Goal: Information Seeking & Learning: Learn about a topic

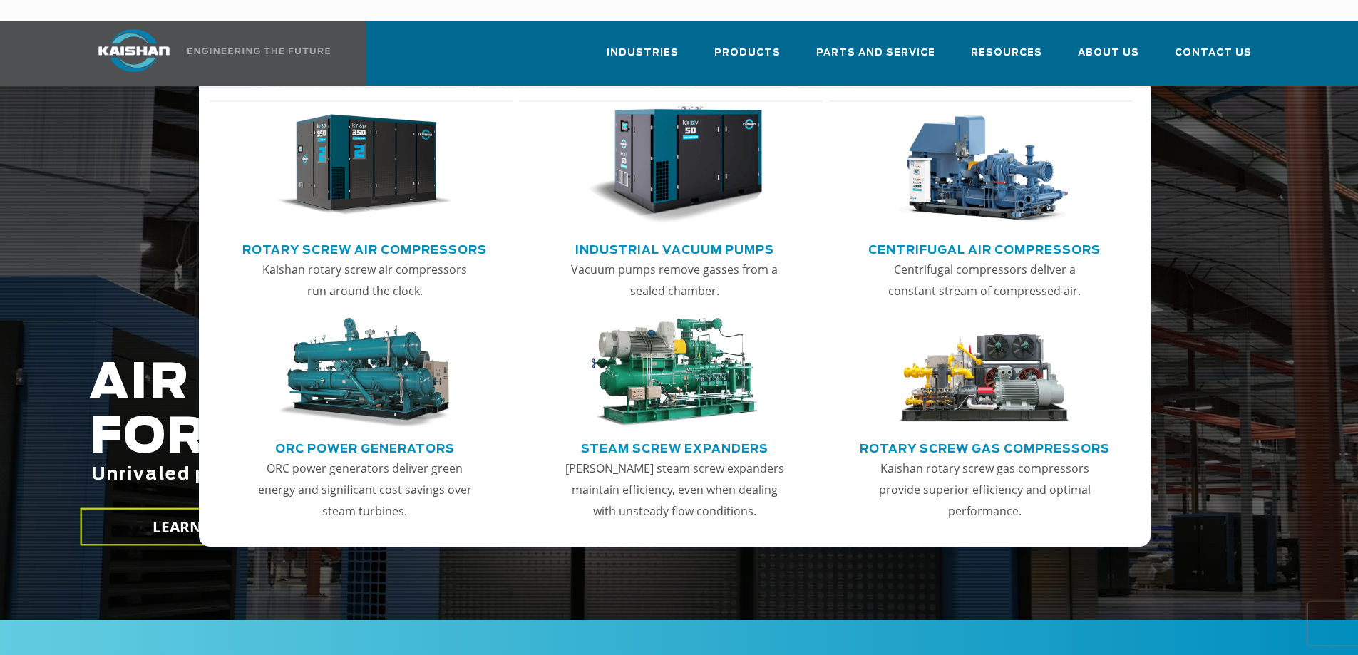
click at [727, 128] on img "Main menu" at bounding box center [674, 165] width 175 height 118
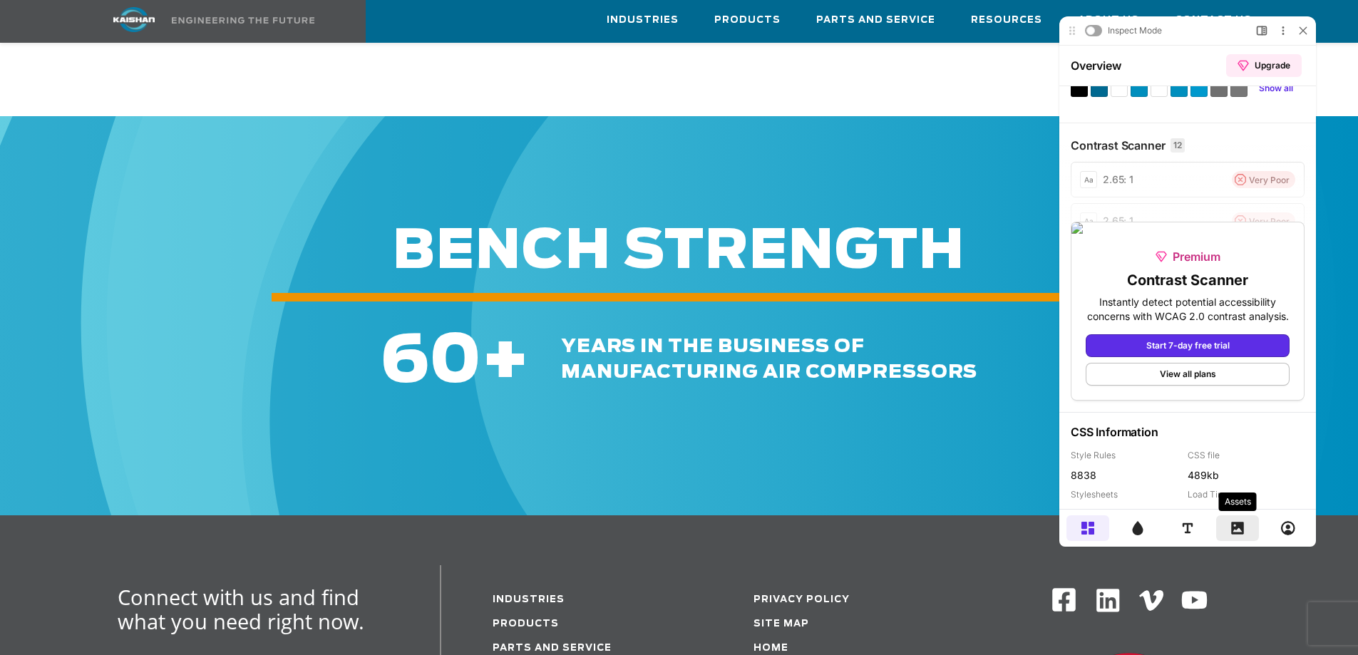
click at [1232, 526] on icon at bounding box center [1238, 528] width 14 height 14
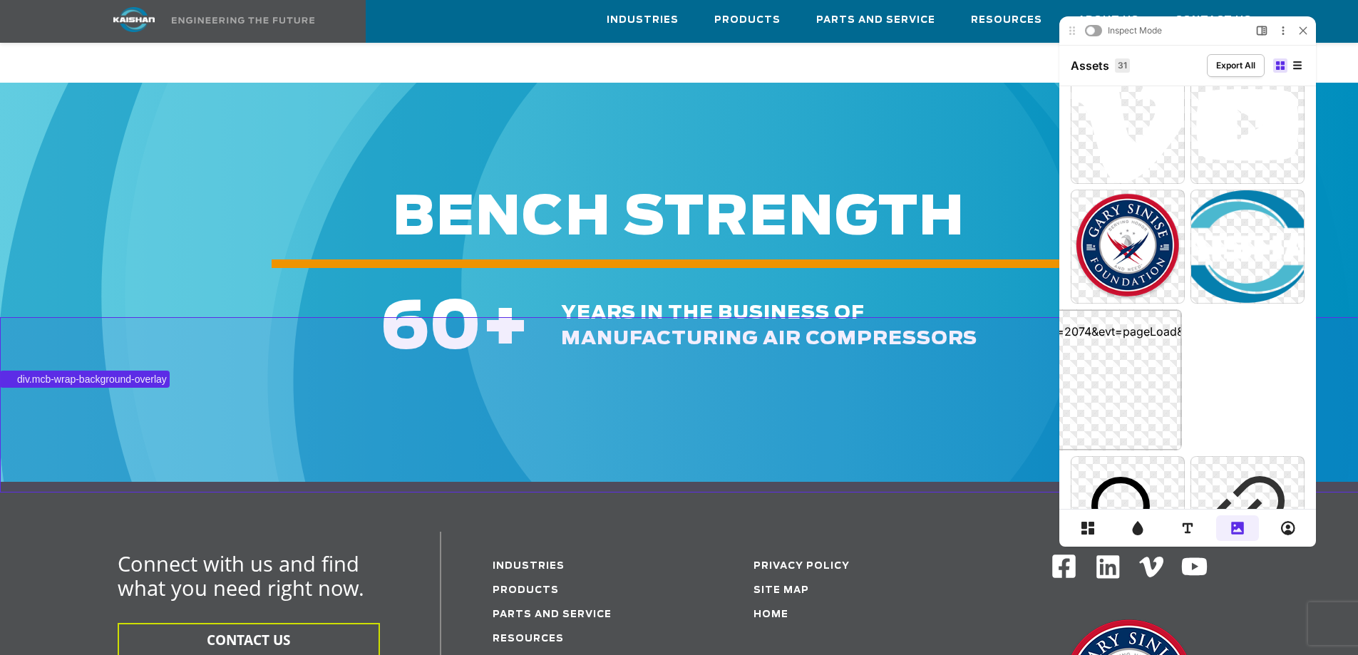
scroll to position [2353, 0]
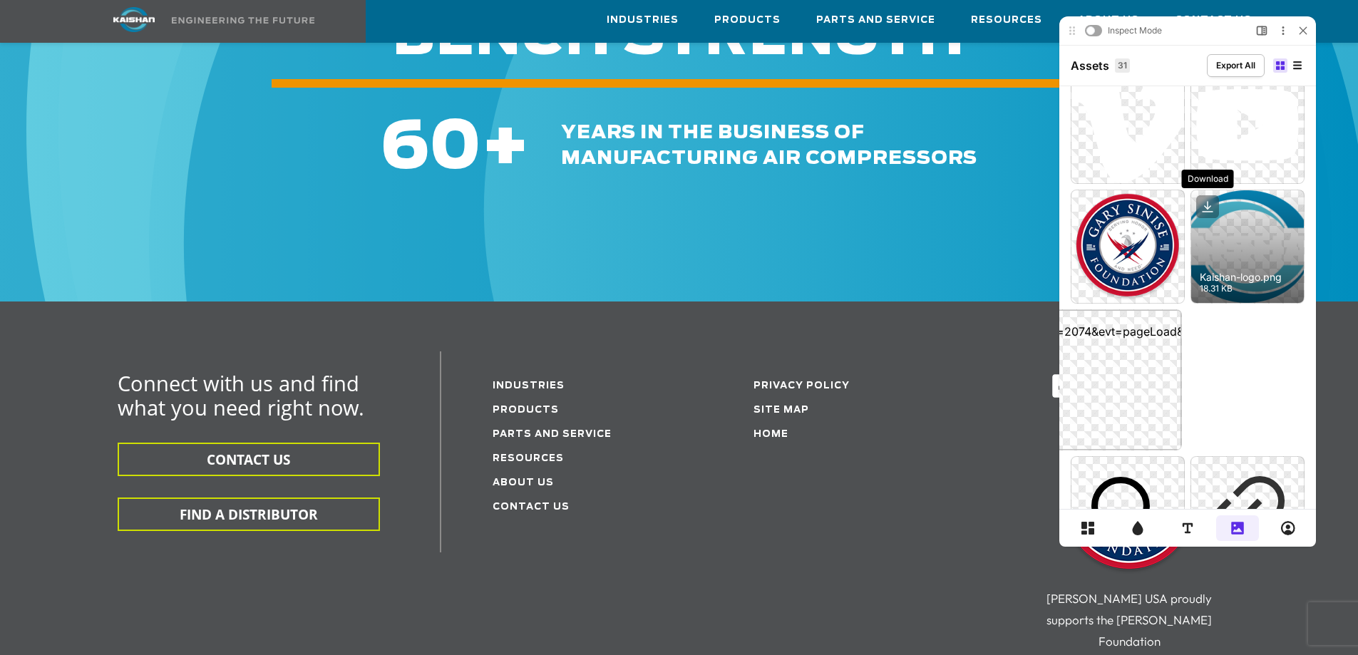
click at [1212, 217] on icon at bounding box center [1208, 206] width 23 height 23
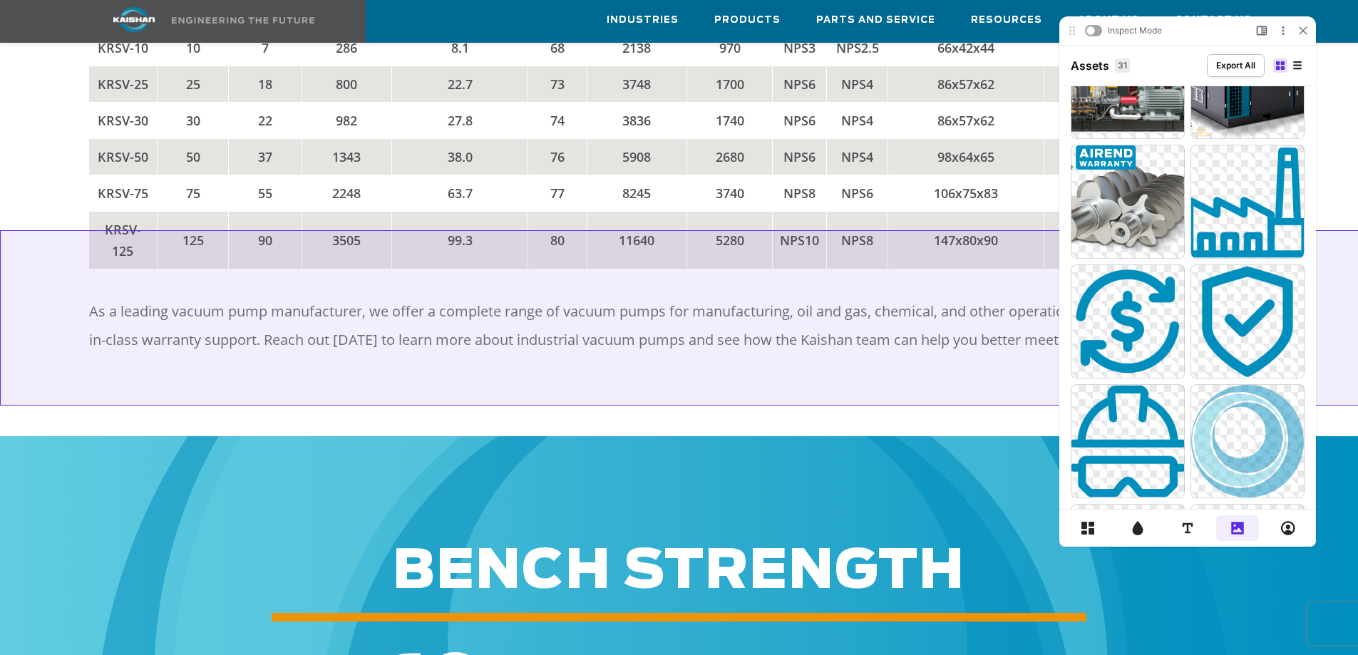
scroll to position [1783, 0]
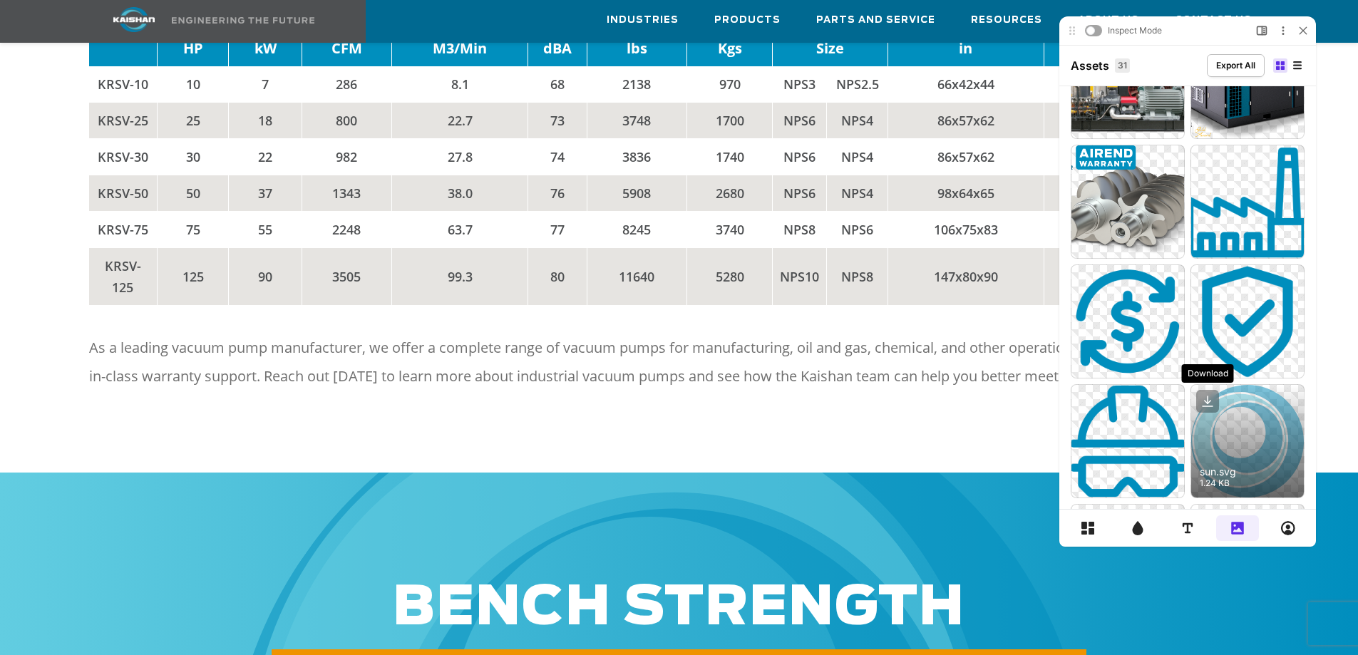
click at [1204, 398] on icon at bounding box center [1208, 401] width 23 height 23
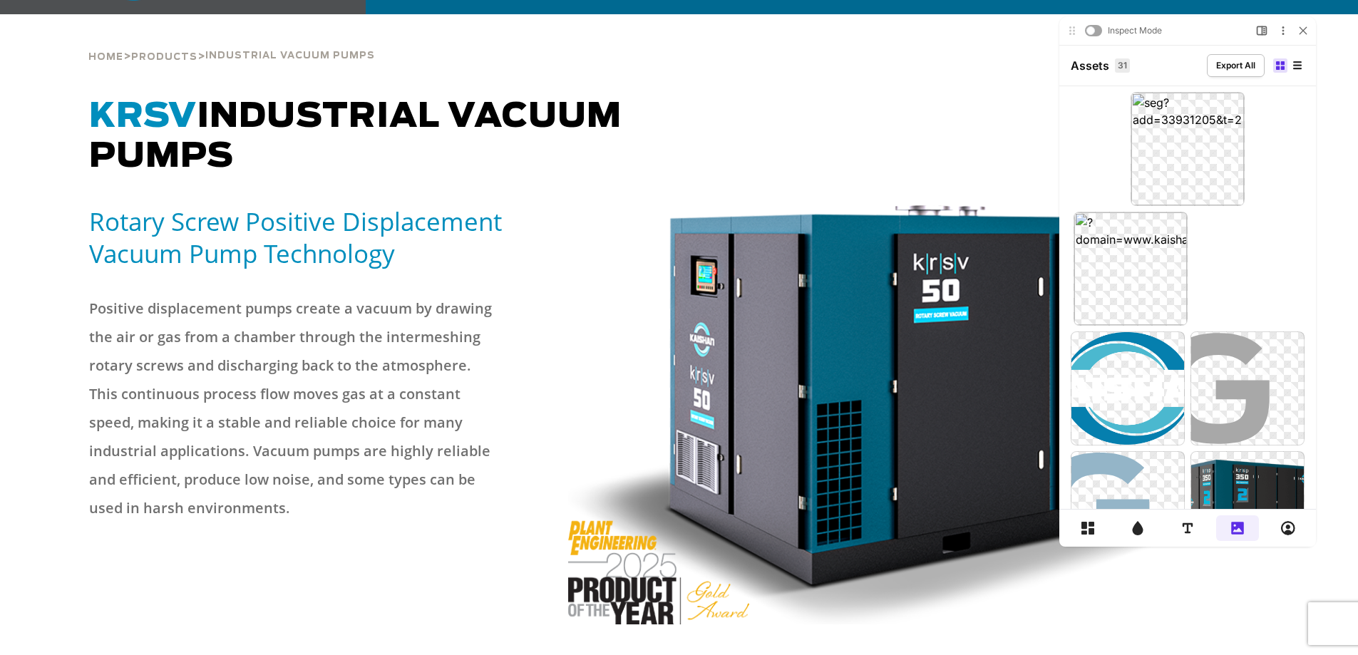
scroll to position [0, 0]
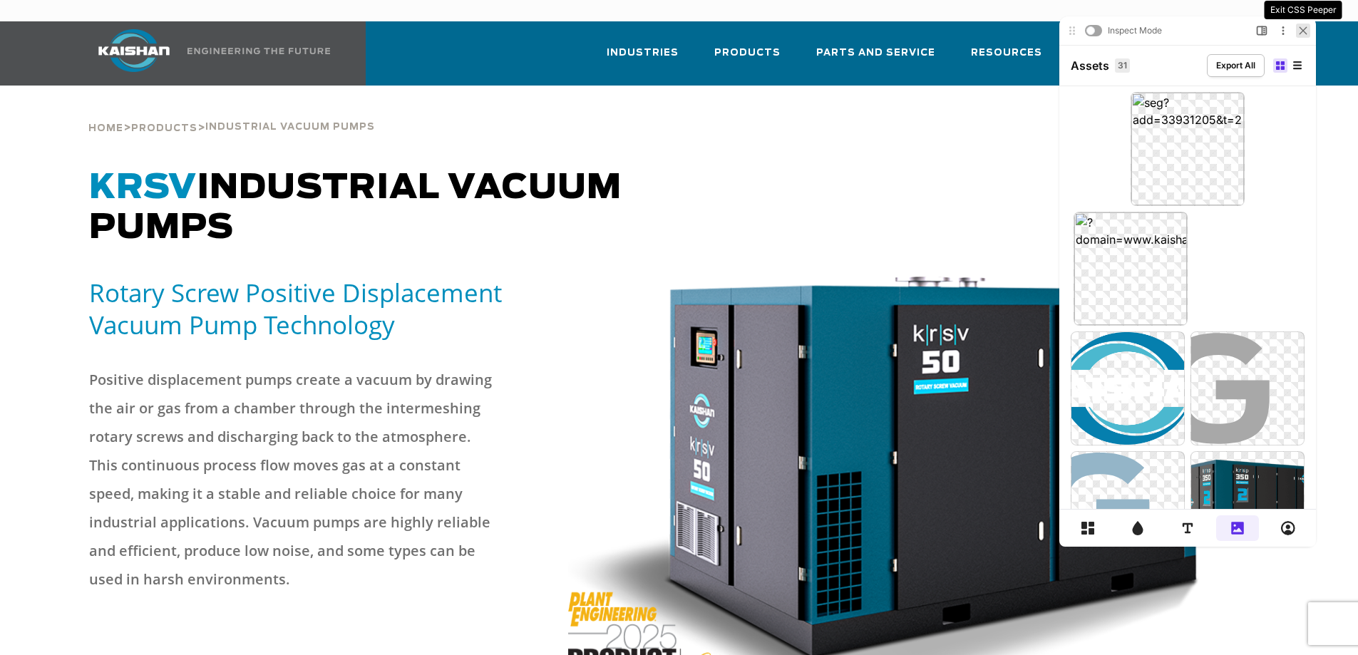
click at [1301, 34] on icon at bounding box center [1303, 30] width 6 height 6
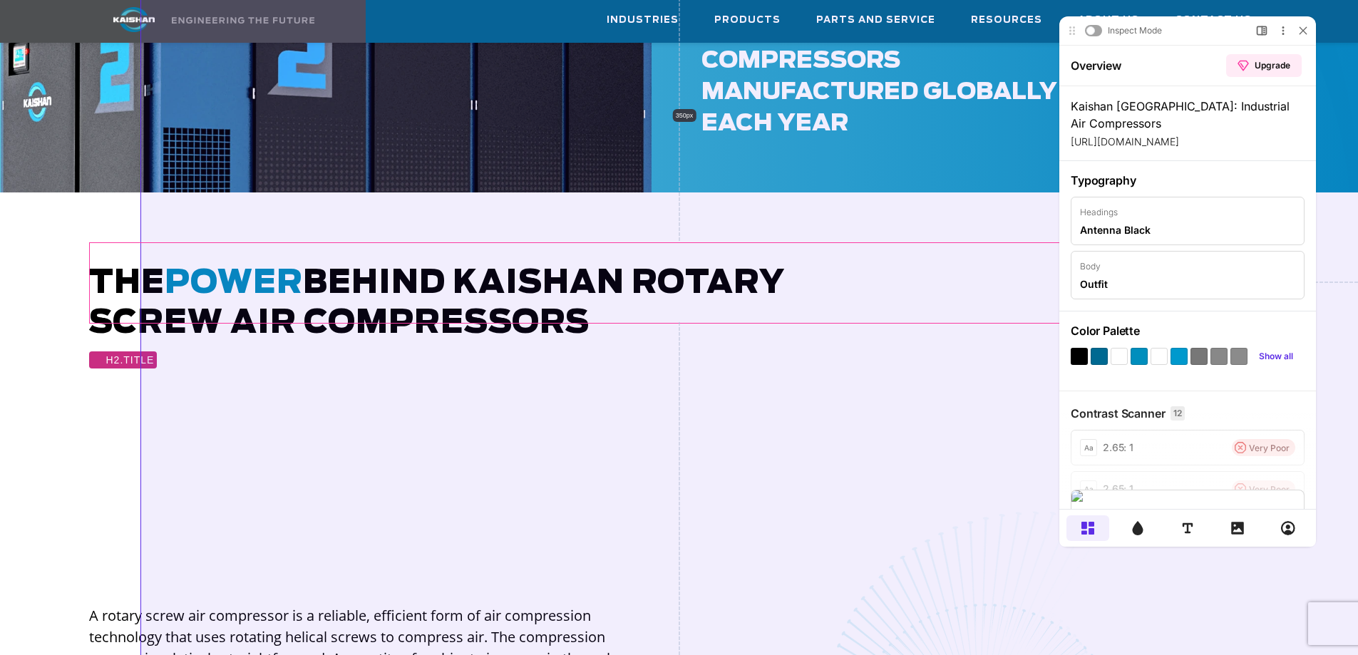
click at [562, 264] on h2 "The power behind Kaishan rotary screw air compressors" at bounding box center [679, 304] width 1181 height 80
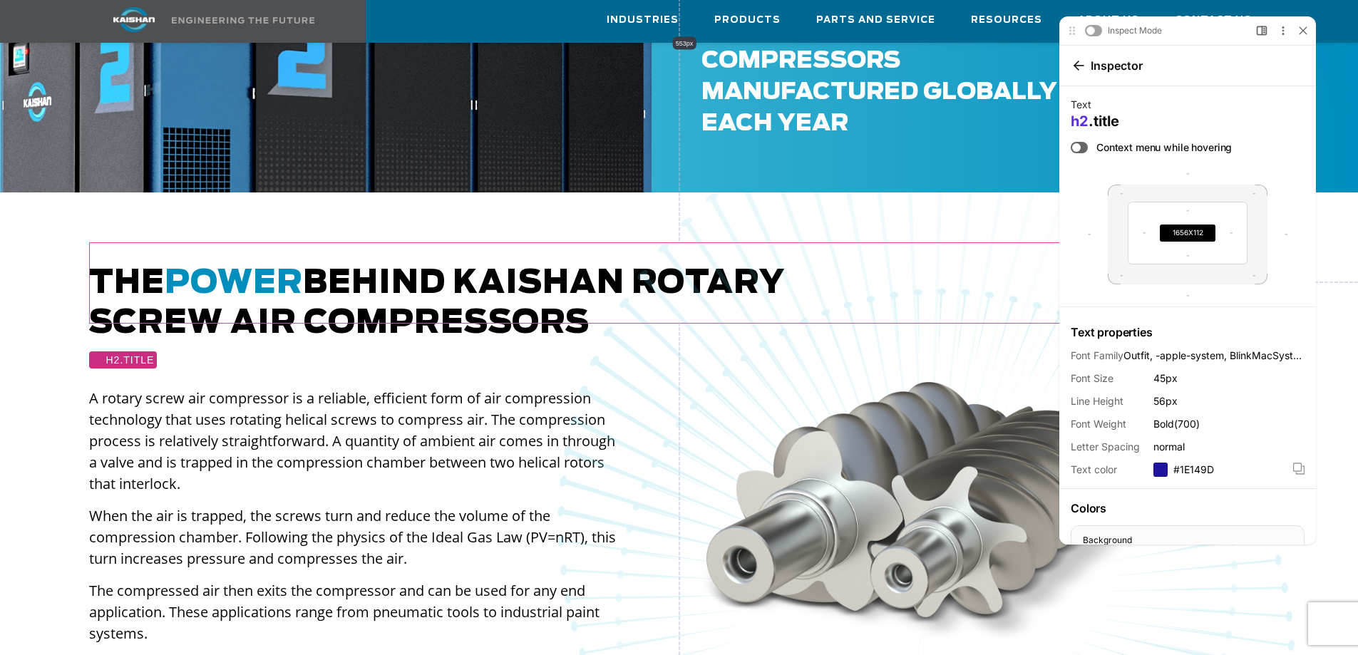
click at [1133, 355] on span "Outfit, -apple-system, BlinkMacSystemFont, "Segoe UI", Roboto, Oxygen-Sans, Ubu…" at bounding box center [1214, 356] width 181 height 14
click at [1136, 354] on span "Outfit, -apple-system, BlinkMacSystemFont, "Segoe UI", Roboto, Oxygen-Sans, Ubu…" at bounding box center [1214, 356] width 181 height 14
click at [1237, 351] on span "Outfit, -apple-system, BlinkMacSystemFont, "Segoe UI", Roboto, Oxygen-Sans, Ubu…" at bounding box center [1214, 356] width 181 height 14
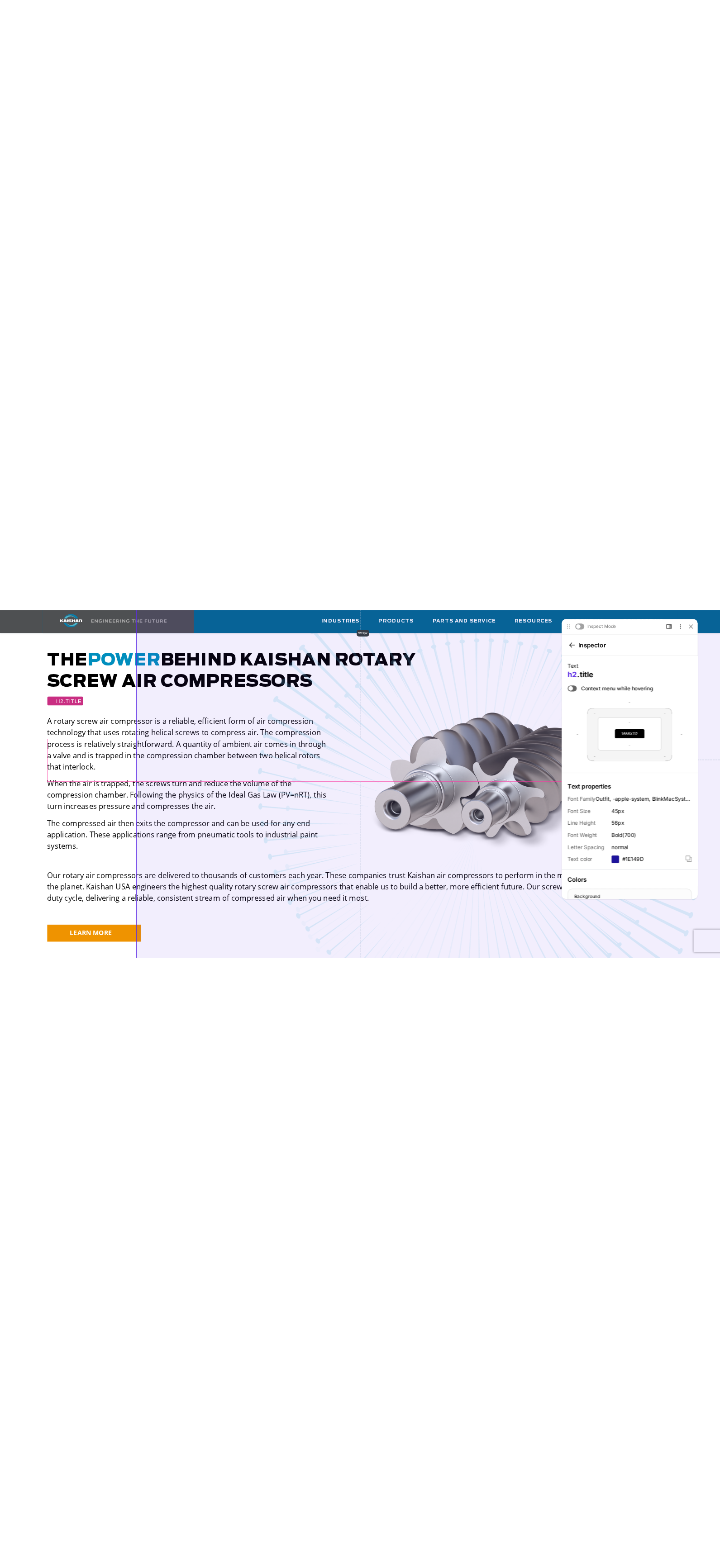
scroll to position [633, 0]
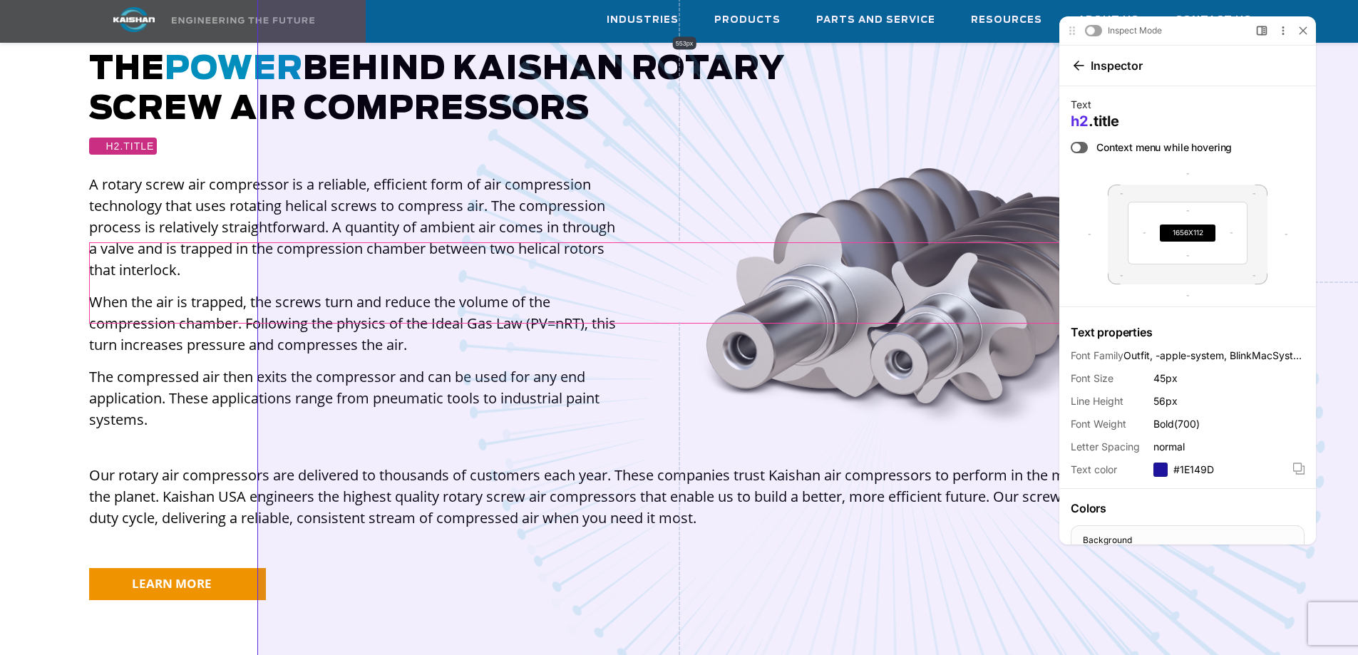
click at [411, 194] on img at bounding box center [890, 379] width 1763 height 1743
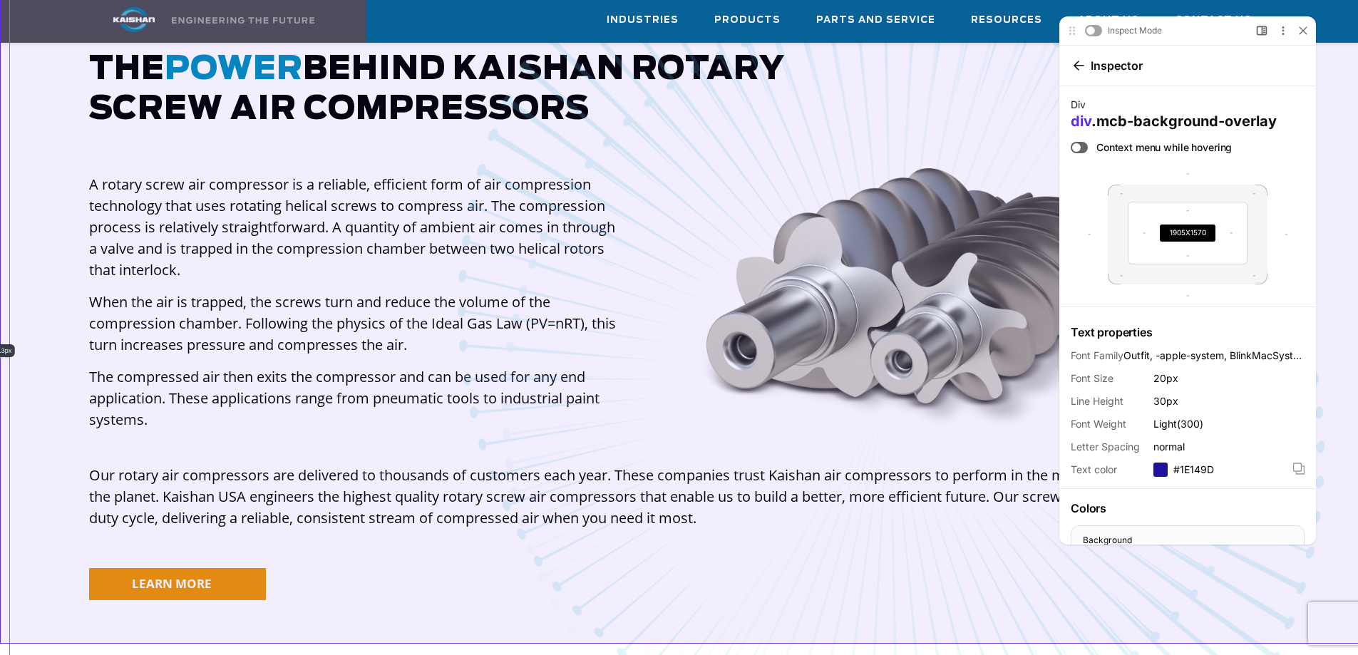
click at [145, 201] on div "The power behind Kaishan rotary screw air compressors A rotary screw air compre…" at bounding box center [679, 322] width 1358 height 686
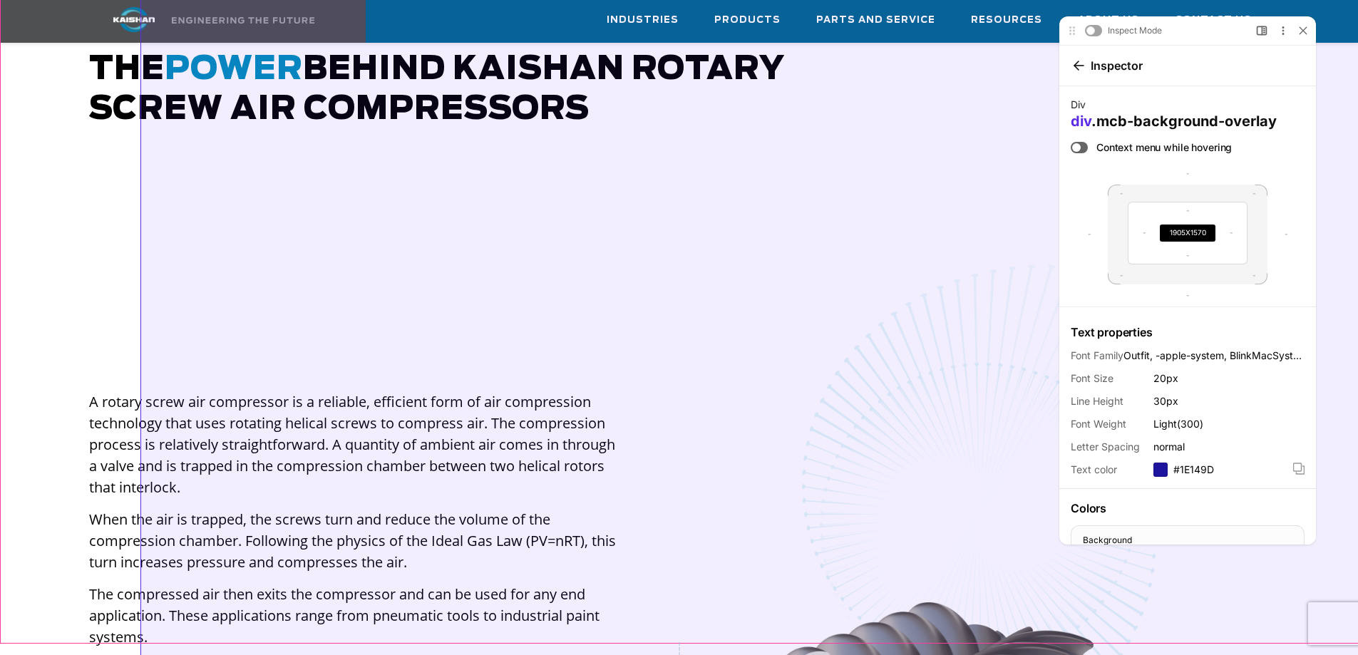
click at [156, 197] on div "The power behind Kaishan rotary screw air compressors A rotary screw air compre…" at bounding box center [679, 539] width 1358 height 1120
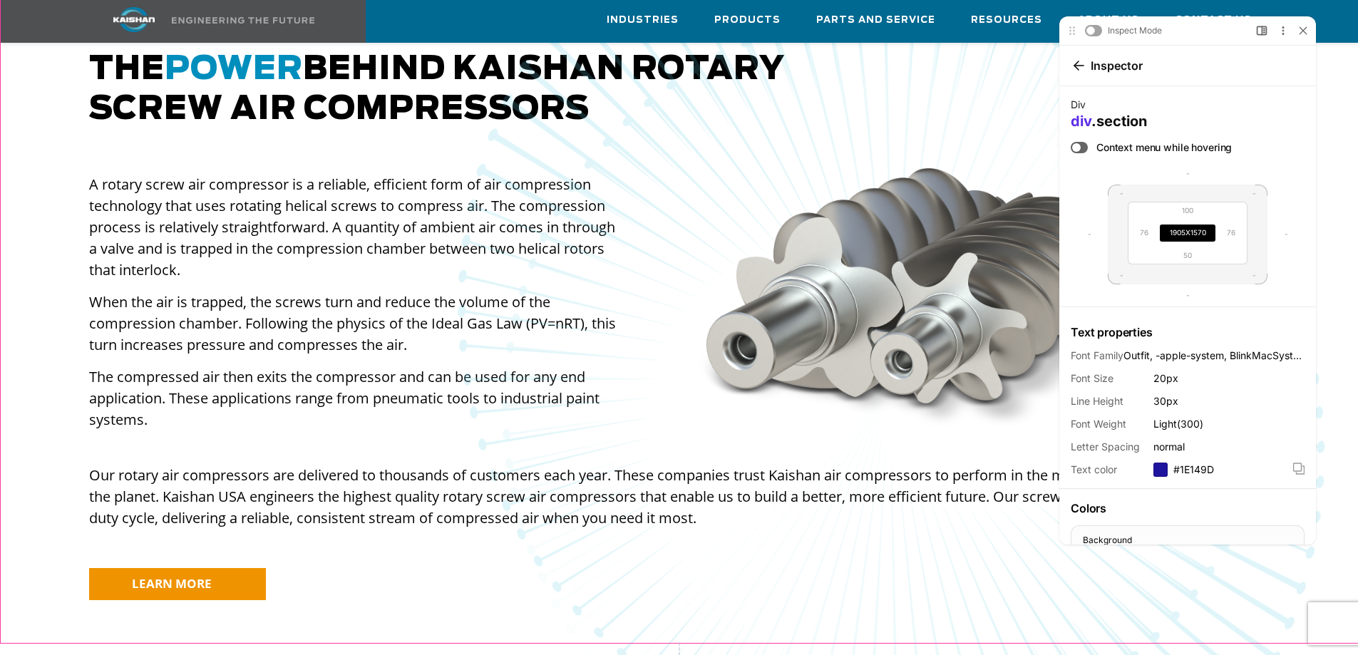
click at [1309, 23] on div "Open Side Bar More Options Exit CSS Peeper" at bounding box center [1282, 30] width 57 height 17
click at [1308, 29] on div at bounding box center [1303, 31] width 14 height 14
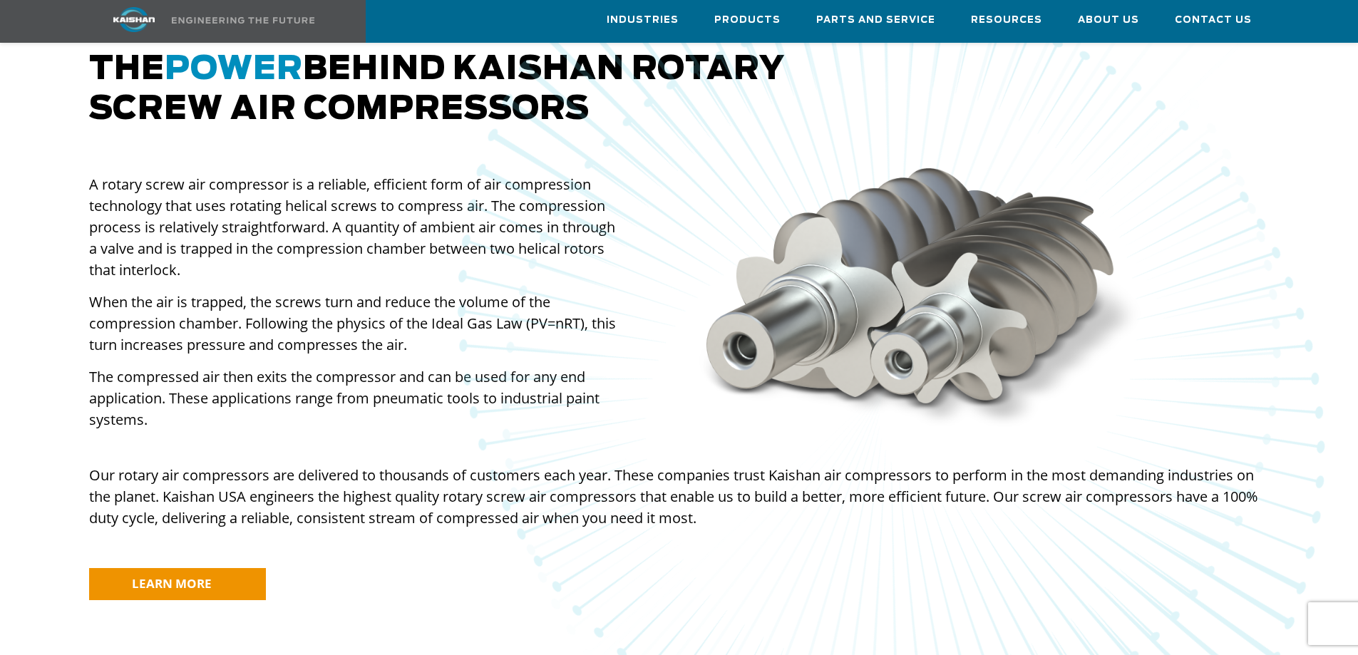
click at [114, 174] on p "A rotary screw air compressor is a reliable, efficient form of air compression …" at bounding box center [355, 227] width 533 height 107
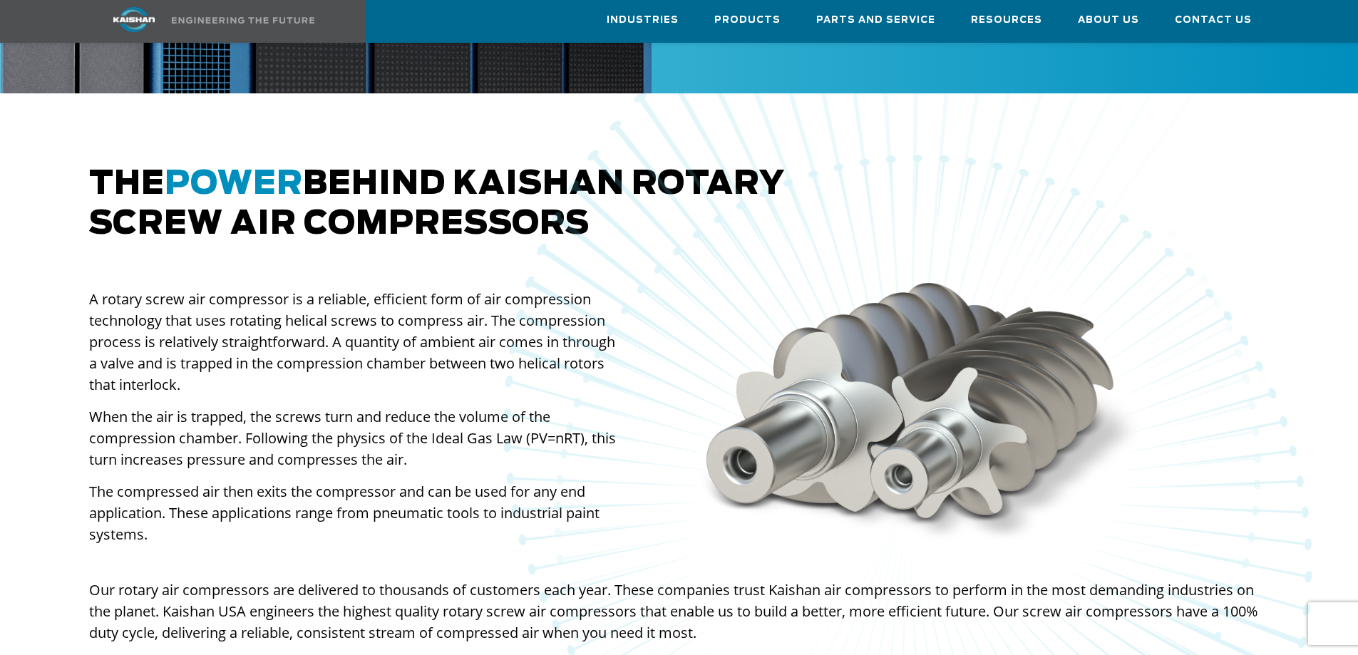
scroll to position [856, 0]
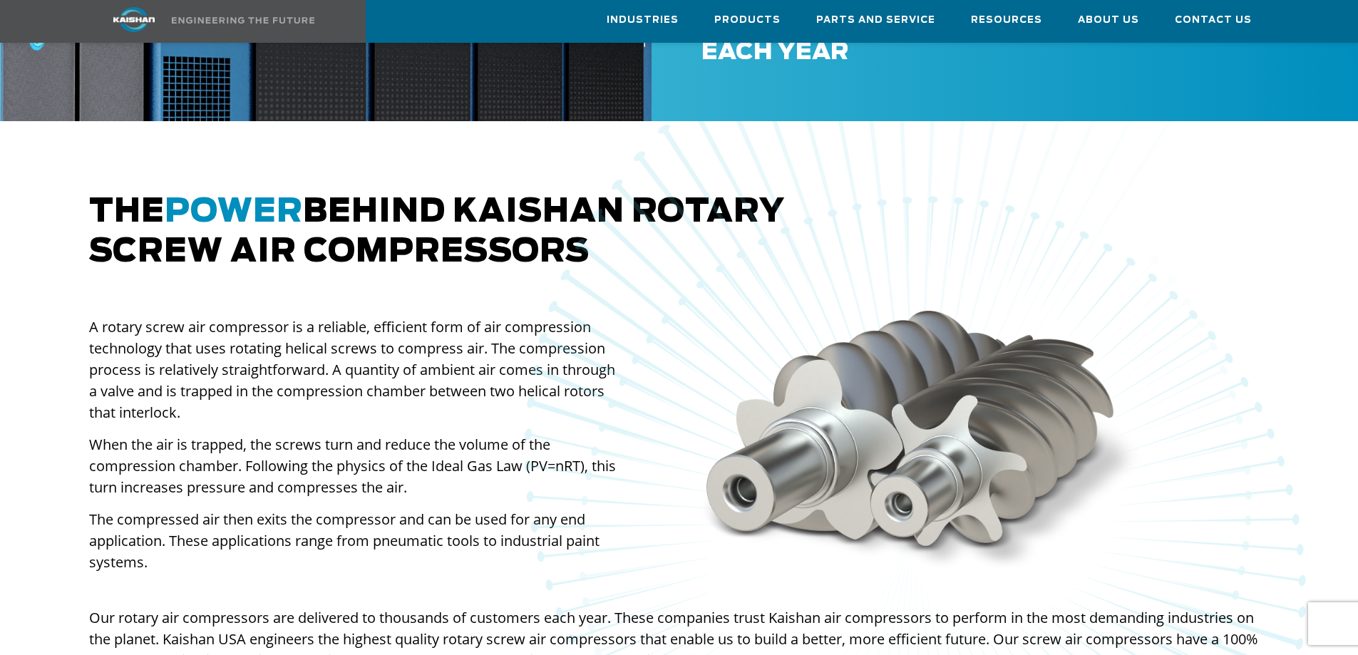
click at [96, 193] on h2 "The power behind Kaishan rotary screw air compressors" at bounding box center [679, 233] width 1181 height 80
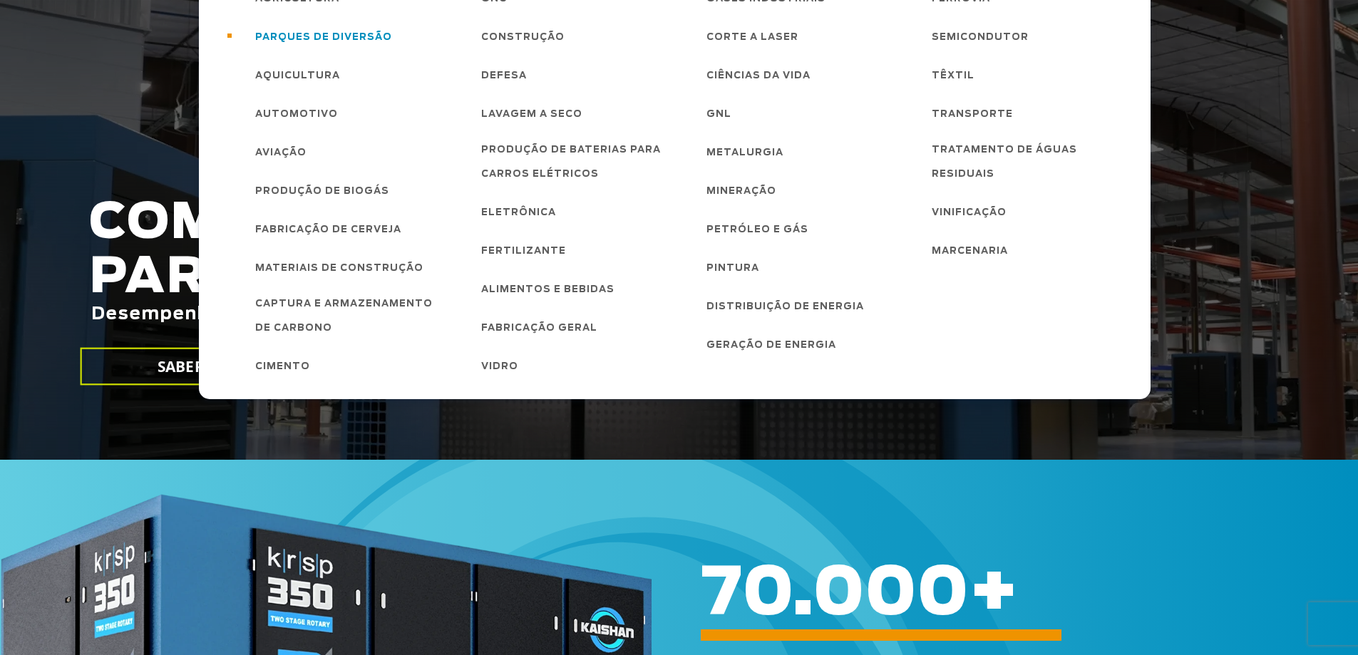
scroll to position [0, 0]
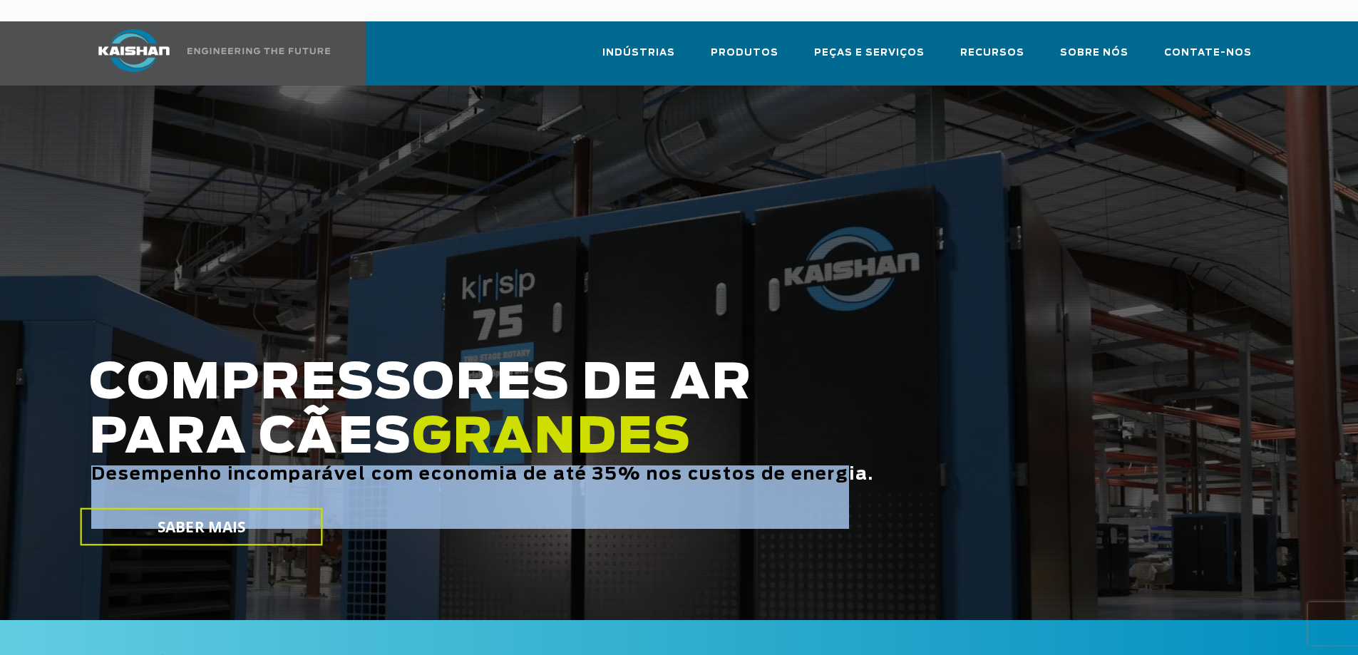
drag, startPoint x: 86, startPoint y: 446, endPoint x: 843, endPoint y: 456, distance: 757.4
click at [843, 456] on div "COMPRESSORES DE AR PARA CÃES GRANDES Desempenho incomparável com economia de at…" at bounding box center [580, 457] width 998 height 200
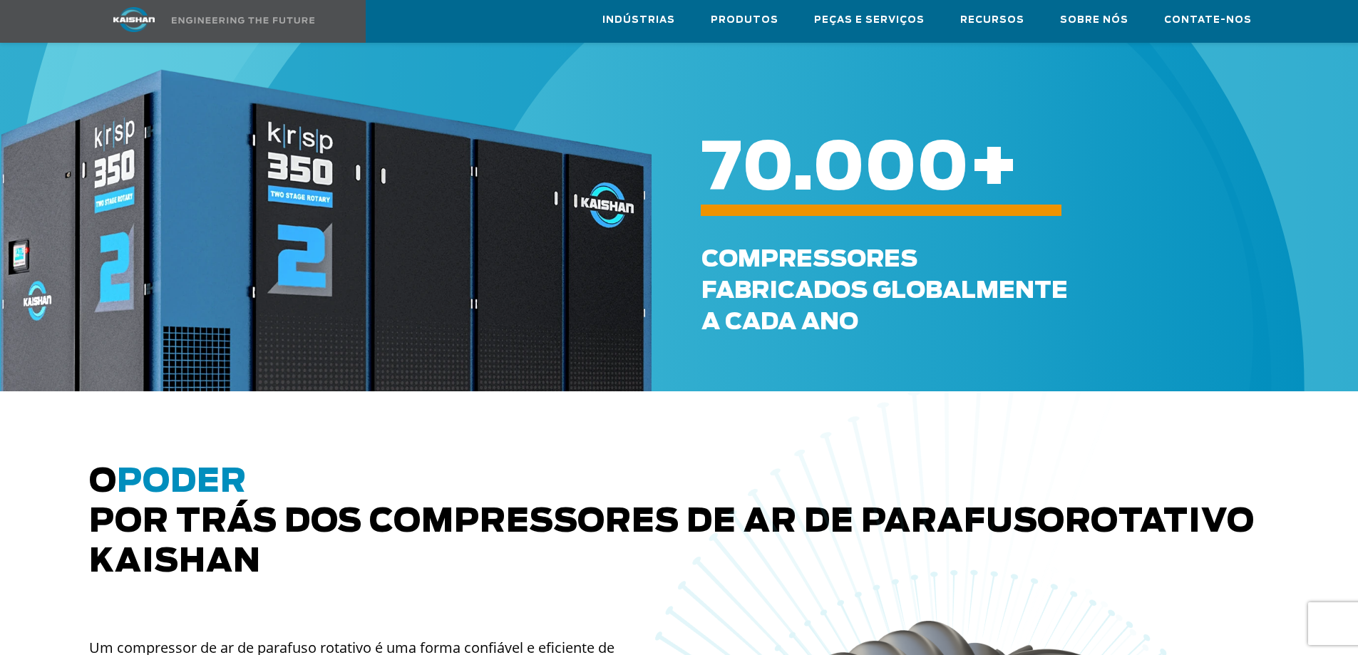
scroll to position [570, 0]
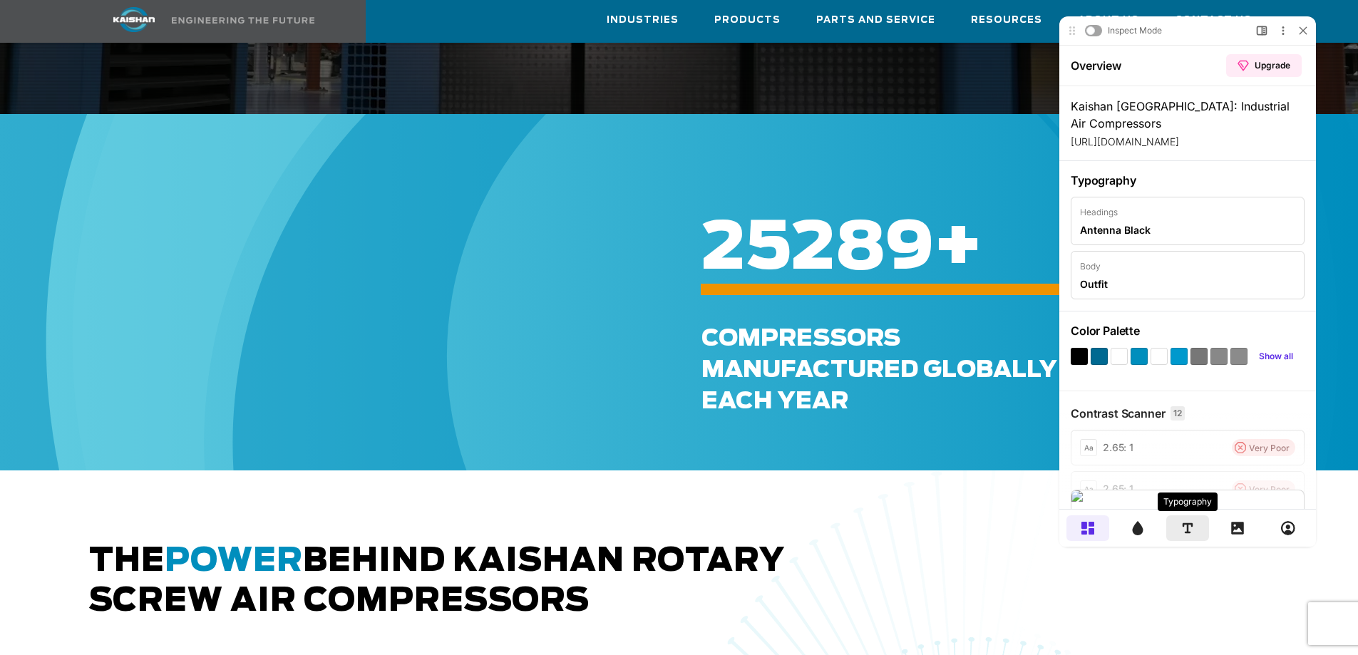
click at [1194, 527] on div at bounding box center [1188, 529] width 43 height 26
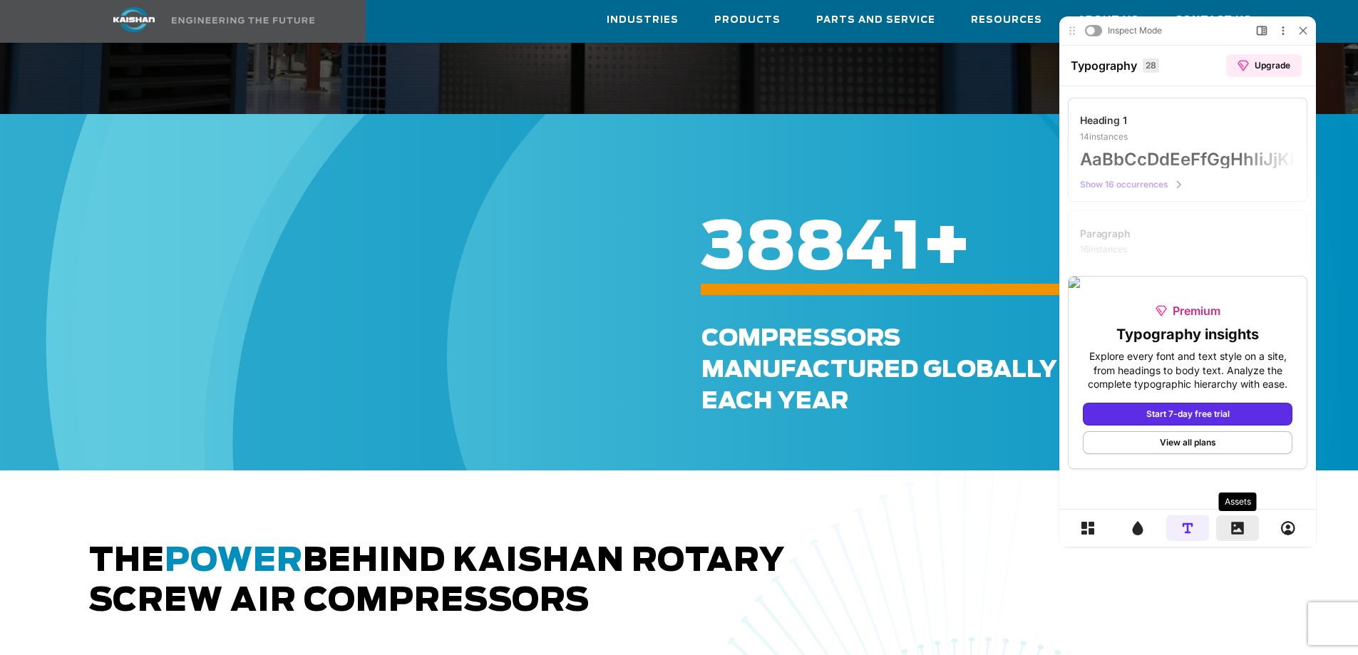
click at [1229, 526] on div at bounding box center [1238, 529] width 43 height 26
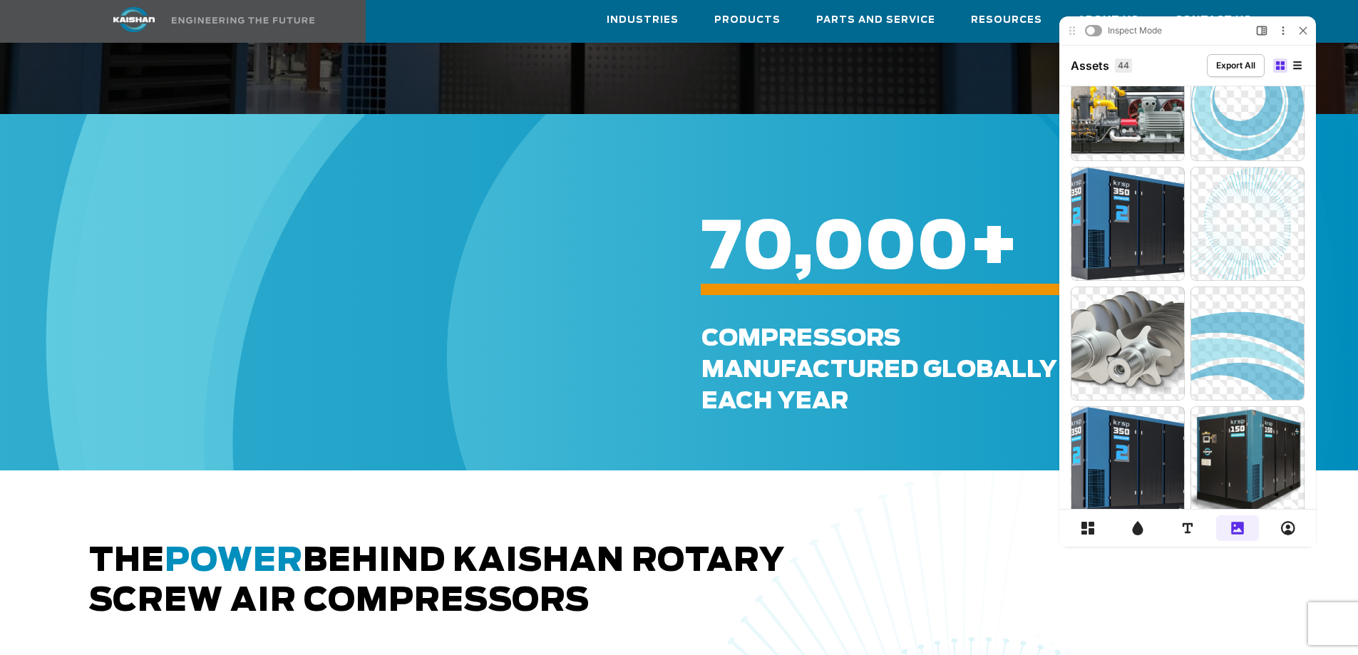
scroll to position [784, 0]
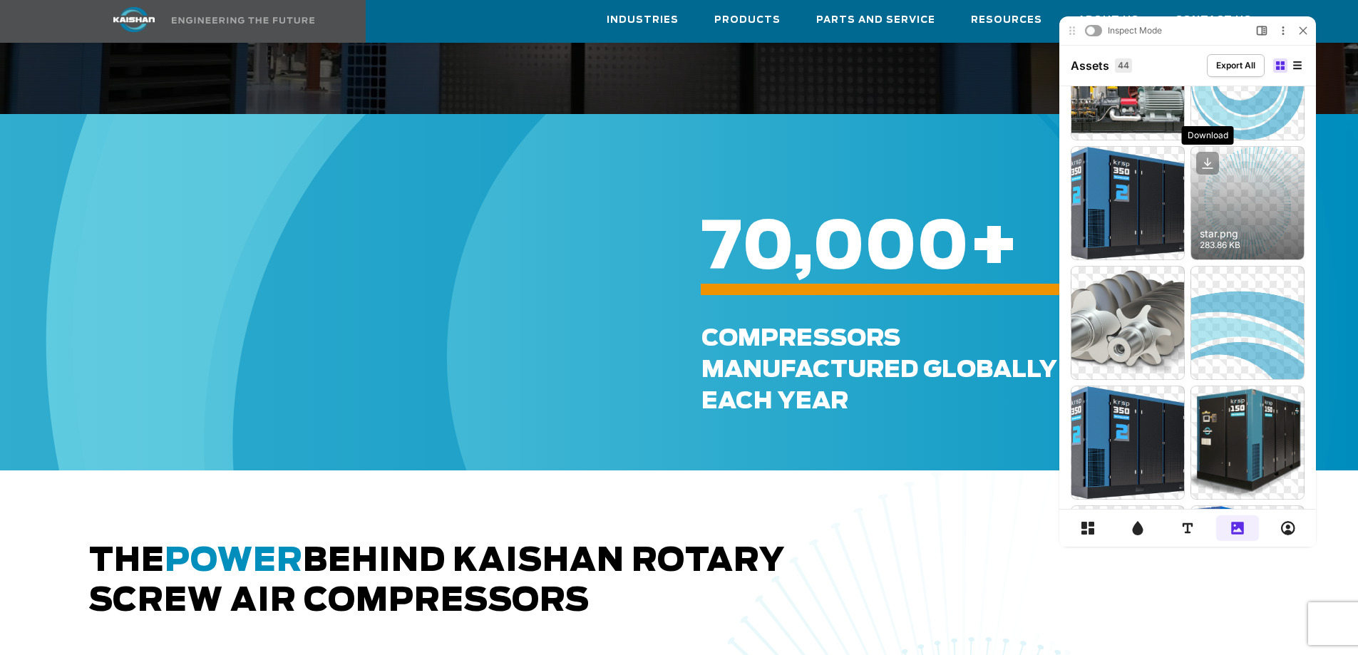
click at [1209, 163] on icon at bounding box center [1208, 163] width 23 height 23
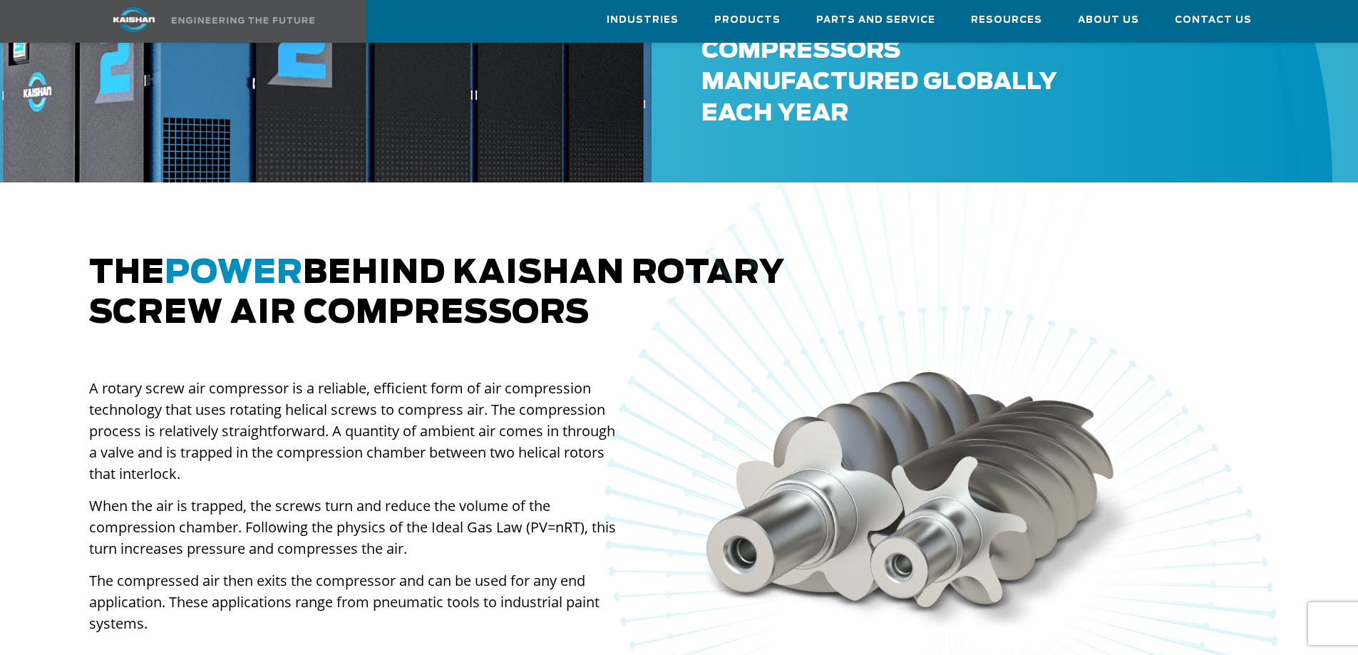
scroll to position [927, 0]
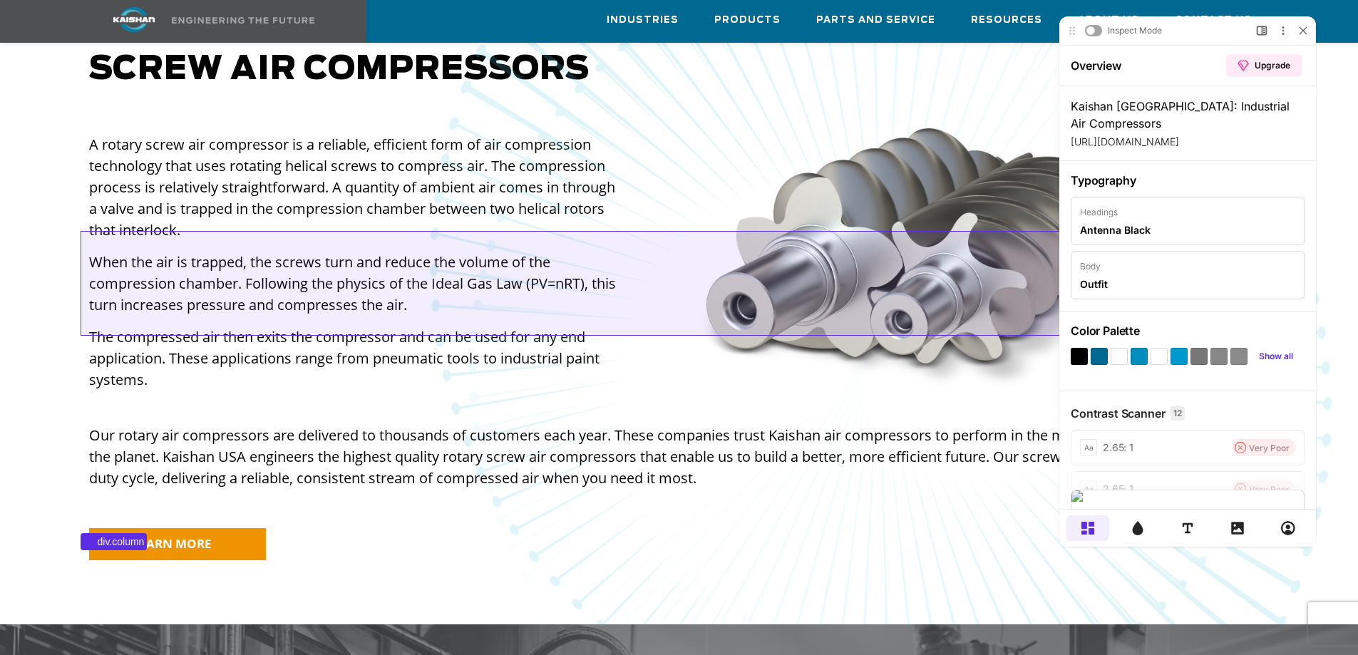
scroll to position [1212, 0]
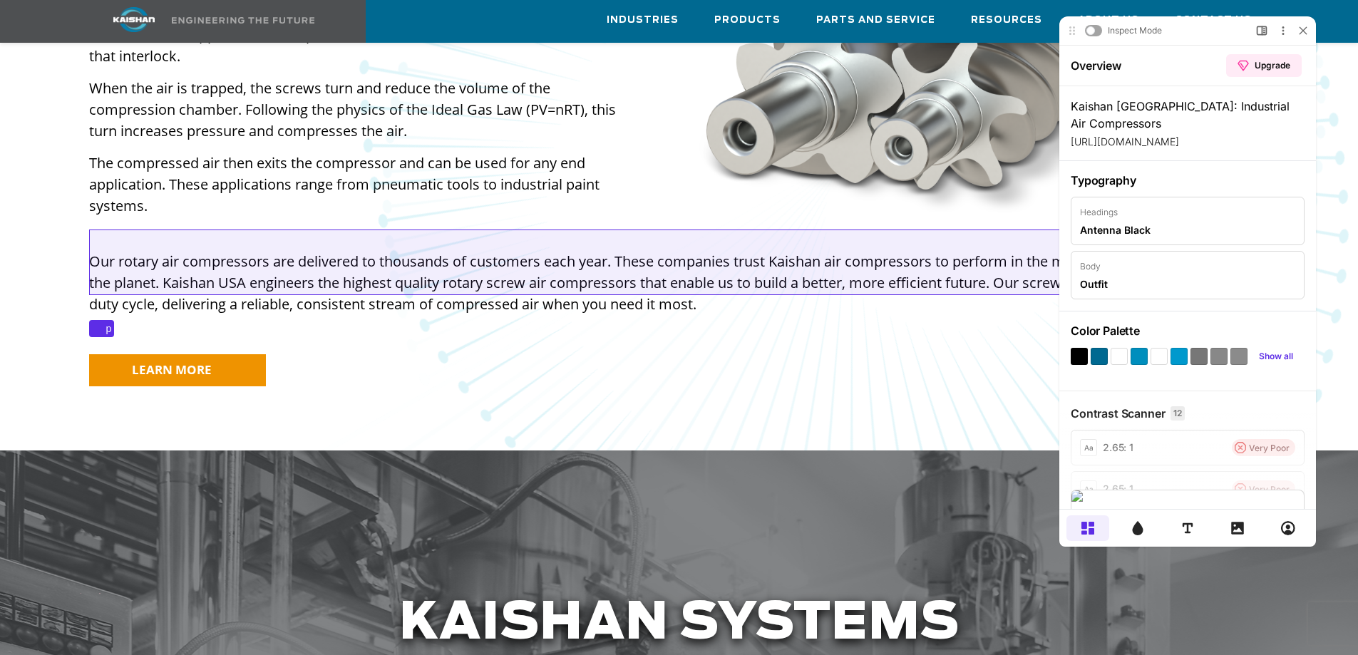
click at [350, 251] on p "Our rotary air compressors are delivered to thousands of customers each year. T…" at bounding box center [679, 283] width 1181 height 64
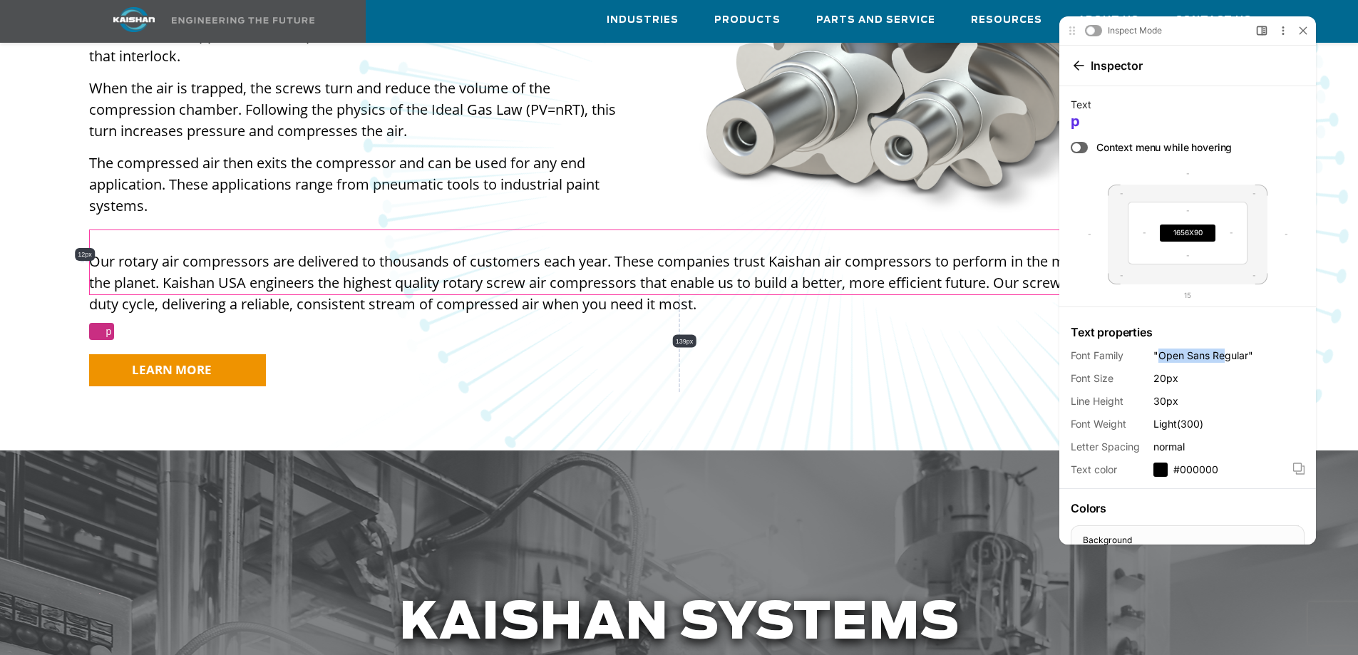
drag, startPoint x: 1161, startPoint y: 353, endPoint x: 1225, endPoint y: 352, distance: 64.2
click at [1225, 352] on span ""Open Sans Regular"" at bounding box center [1204, 356] width 100 height 14
click at [1112, 376] on span "Font Size" at bounding box center [1112, 379] width 83 height 14
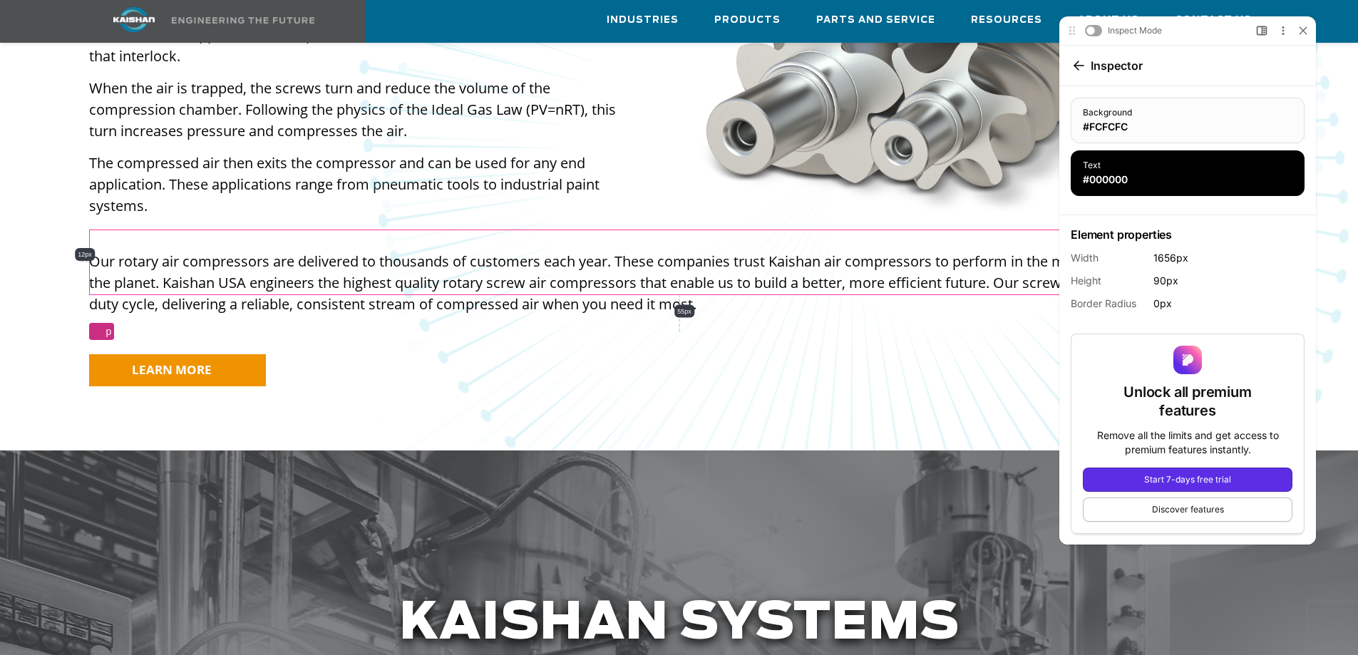
scroll to position [429, 0]
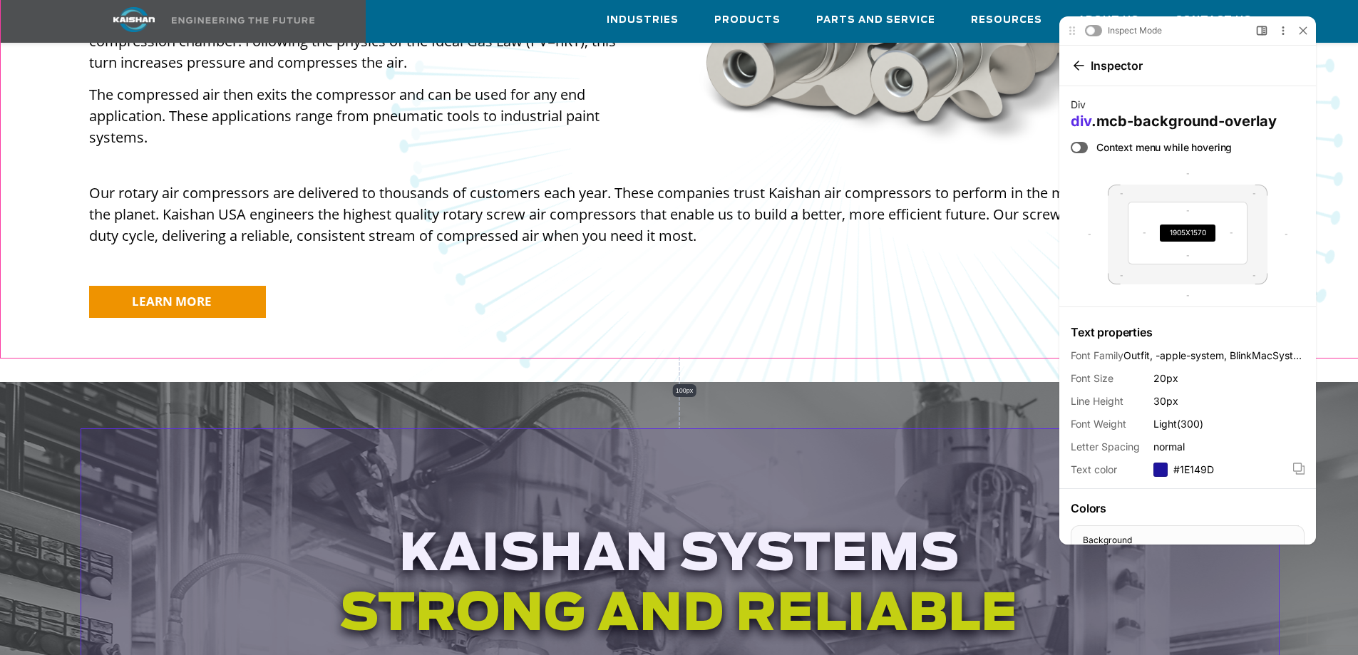
scroll to position [1284, 0]
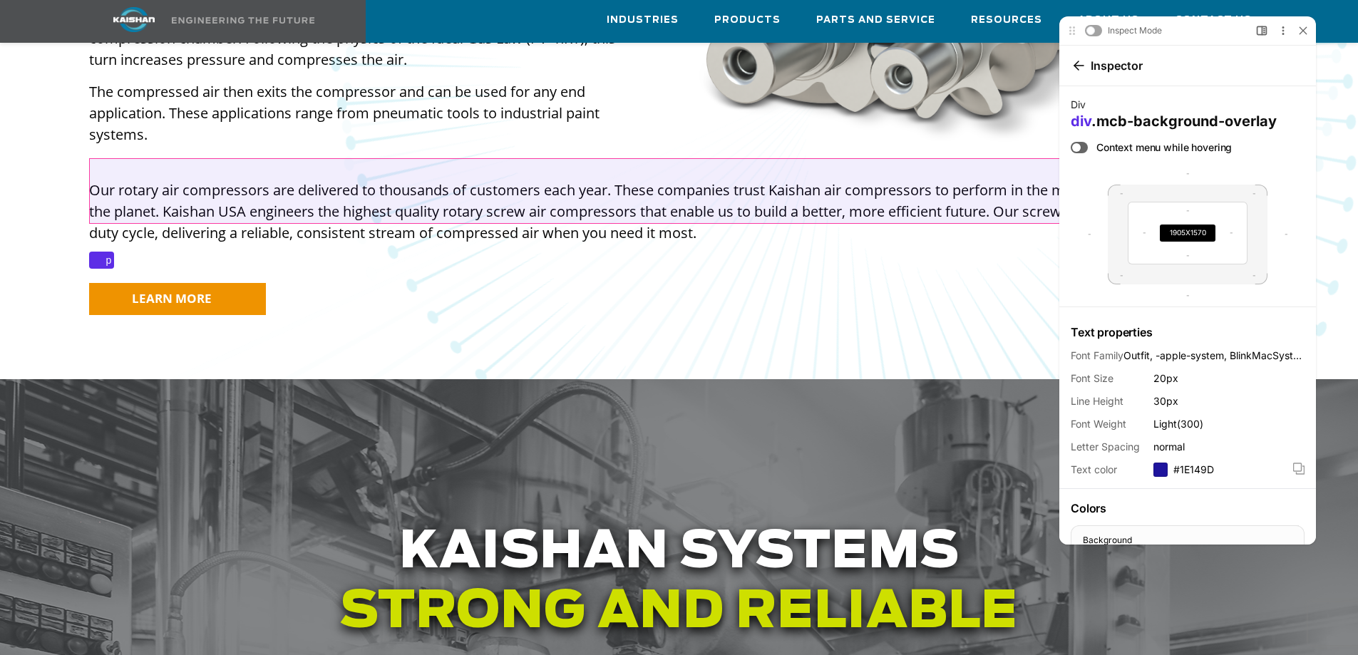
click at [372, 197] on p "Our rotary air compressors are delivered to thousands of customers each year. T…" at bounding box center [679, 212] width 1181 height 64
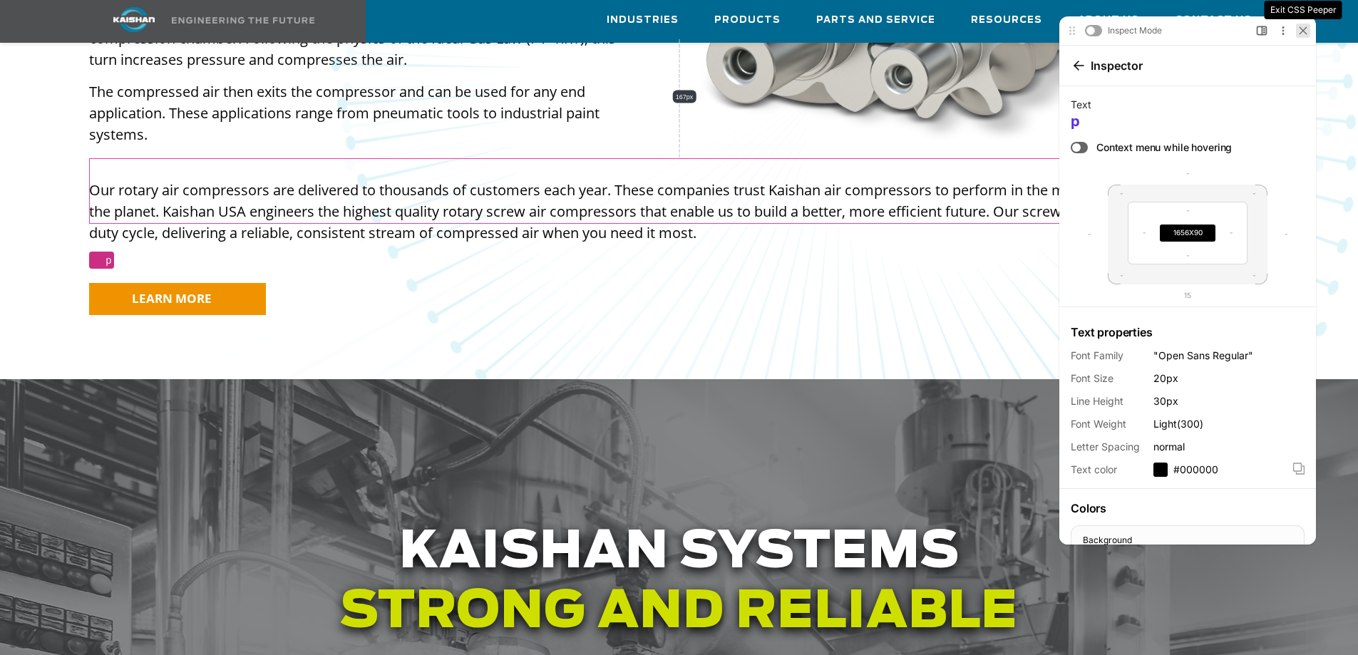
click at [1304, 28] on icon at bounding box center [1303, 30] width 9 height 9
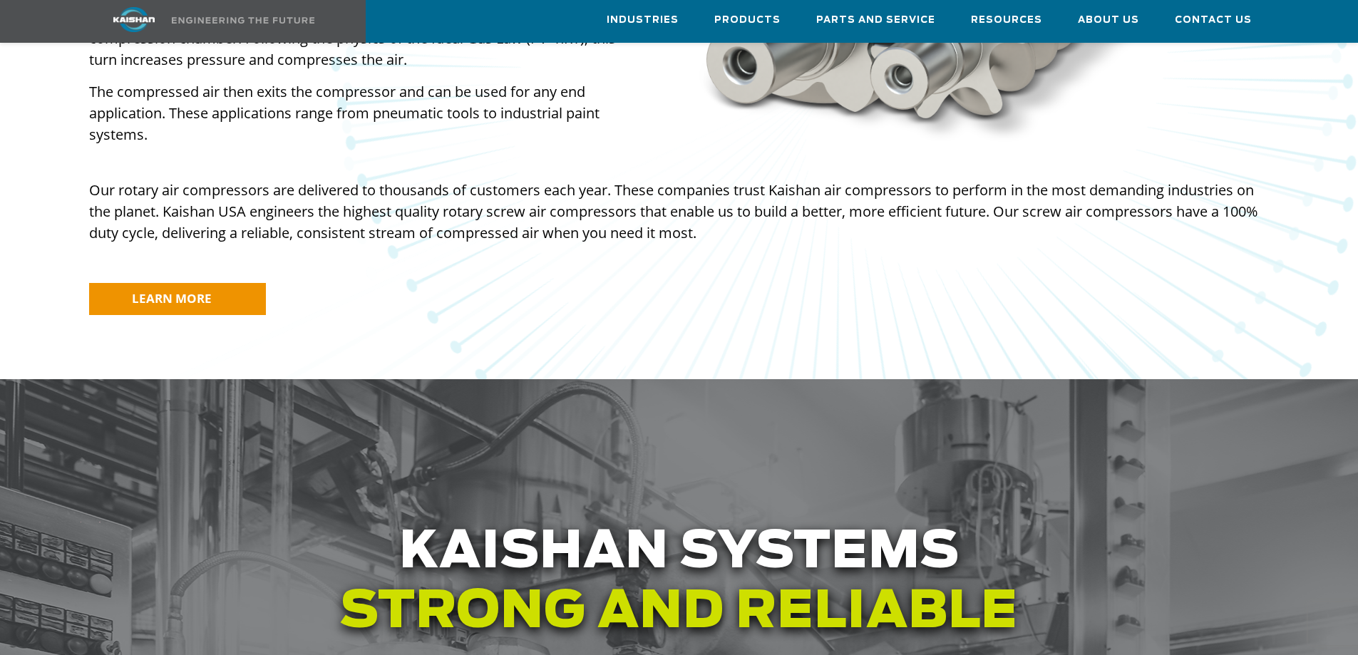
click at [872, 180] on p "Our rotary air compressors are delivered to thousands of customers each year. T…" at bounding box center [679, 212] width 1181 height 64
click at [873, 180] on p "Our rotary air compressors are delivered to thousands of customers each year. T…" at bounding box center [679, 212] width 1181 height 64
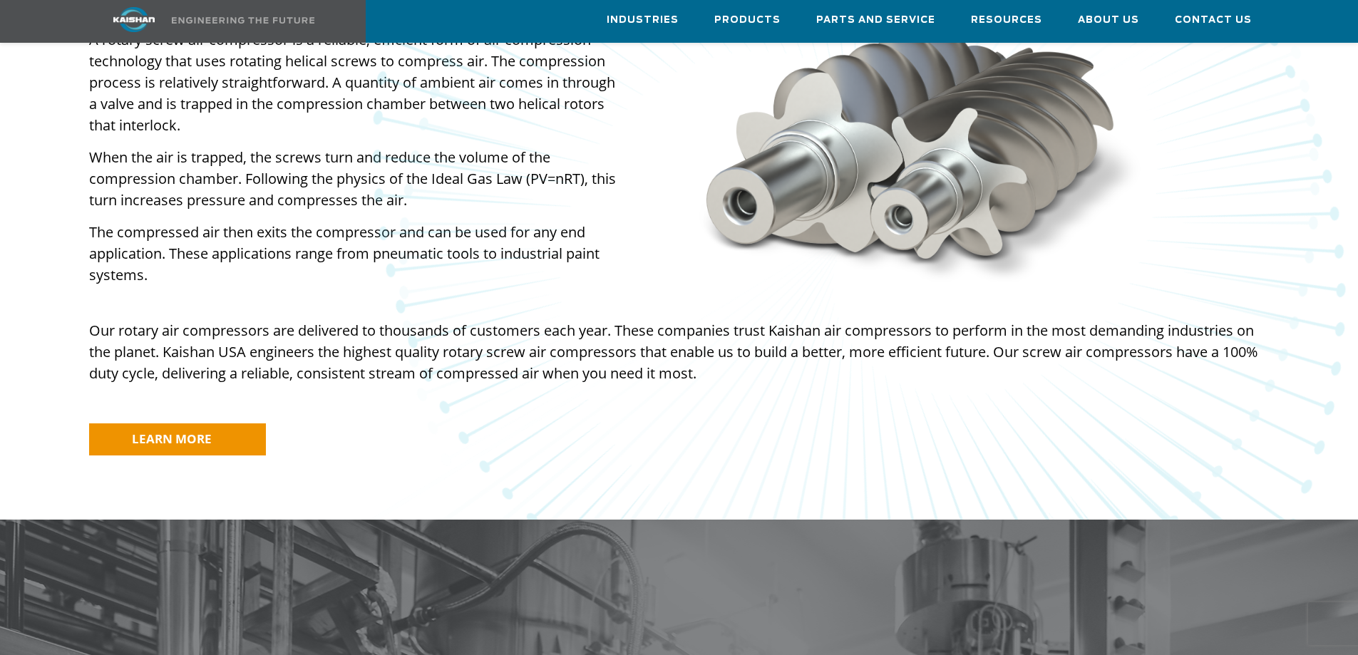
scroll to position [1070, 0]
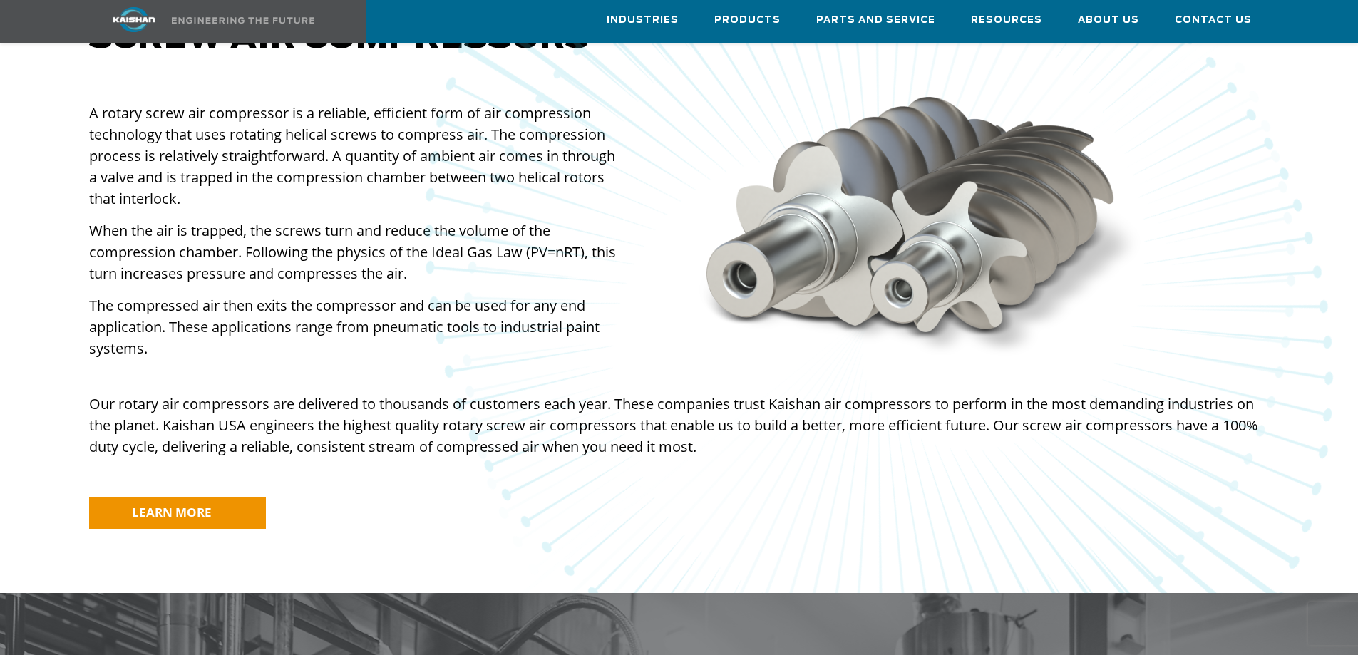
click at [331, 226] on img at bounding box center [879, 305] width 1890 height 1812
click at [298, 113] on img at bounding box center [879, 305] width 1890 height 1812
click at [174, 418] on p "Our rotary air compressors are delivered to thousands of customers each year. T…" at bounding box center [679, 426] width 1181 height 64
click at [179, 302] on img at bounding box center [879, 305] width 1890 height 1812
click at [130, 394] on p "Our rotary air compressors are delivered to thousands of customers each year. T…" at bounding box center [679, 426] width 1181 height 64
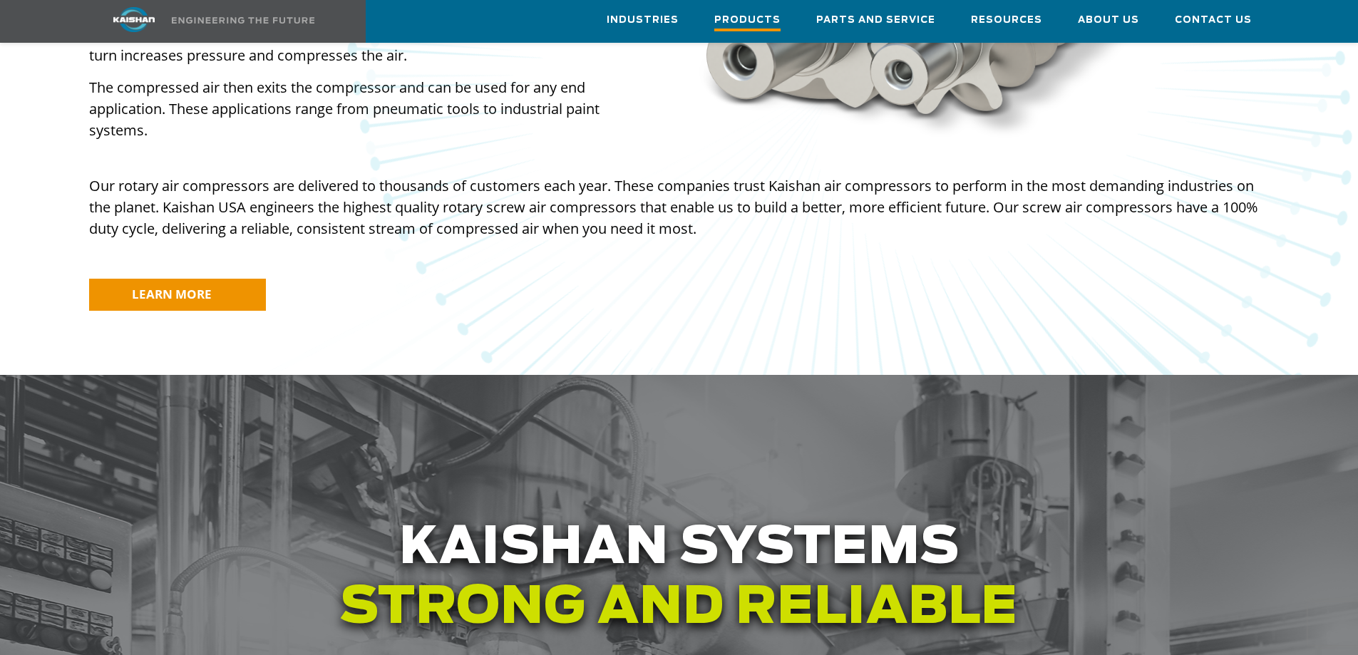
scroll to position [1355, 0]
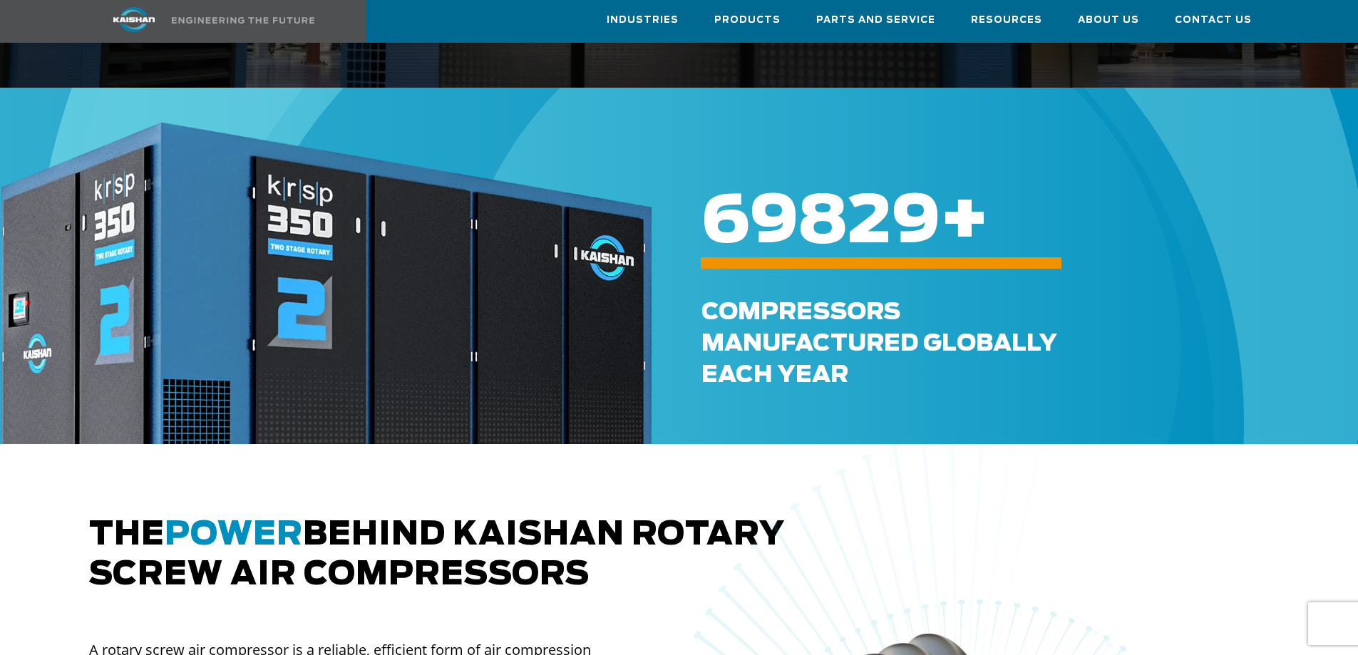
scroll to position [499, 0]
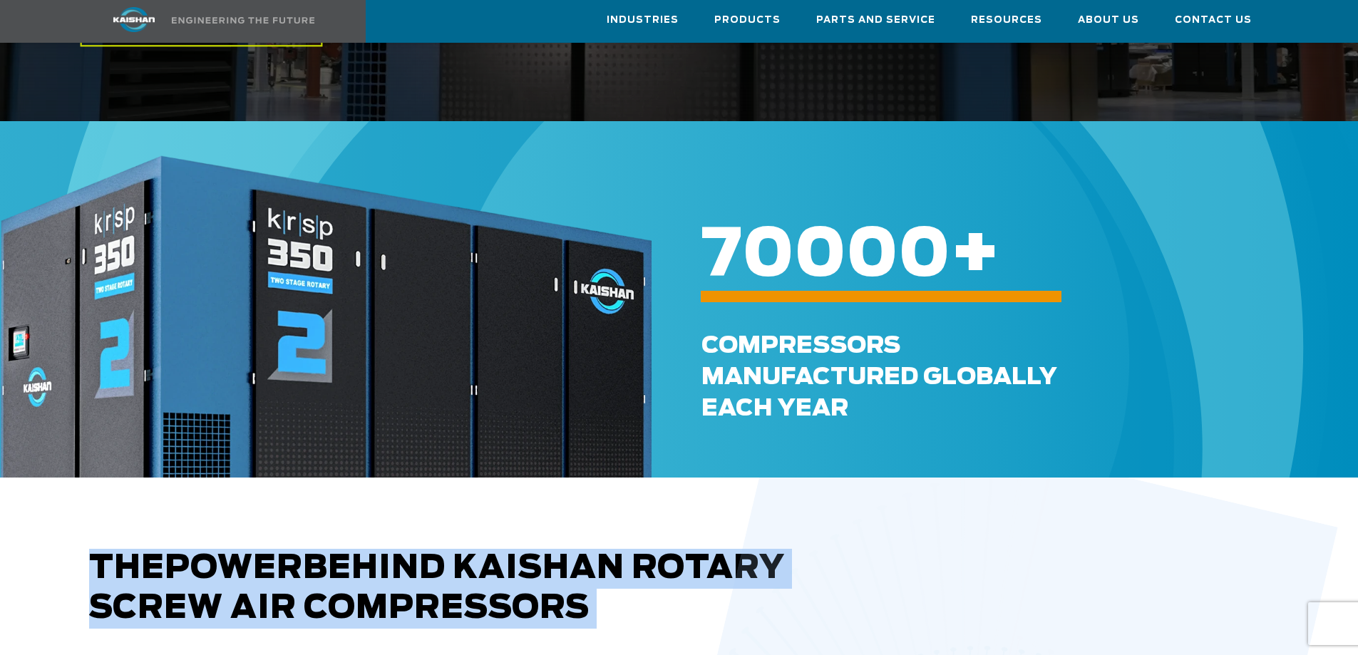
drag, startPoint x: 599, startPoint y: 587, endPoint x: 6, endPoint y: 533, distance: 595.8
copy div "The power behind [PERSON_NAME] rotary screw air compressors A rotary screw air …"
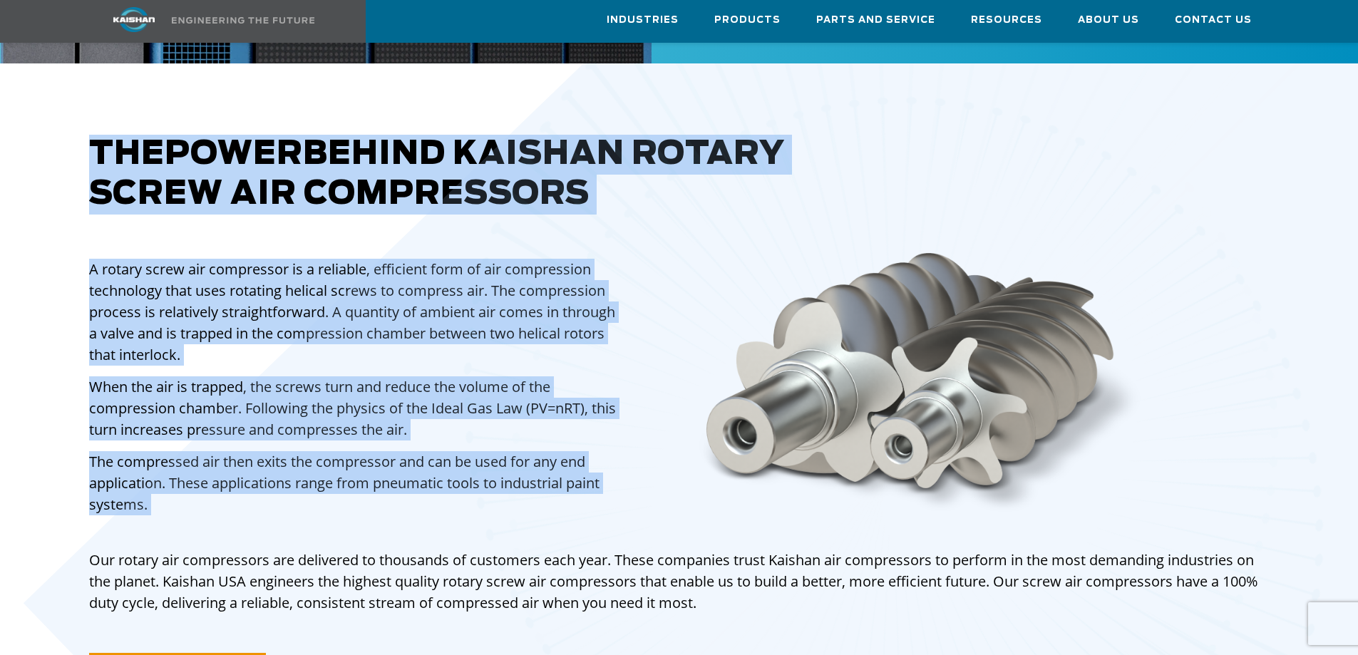
scroll to position [856, 0]
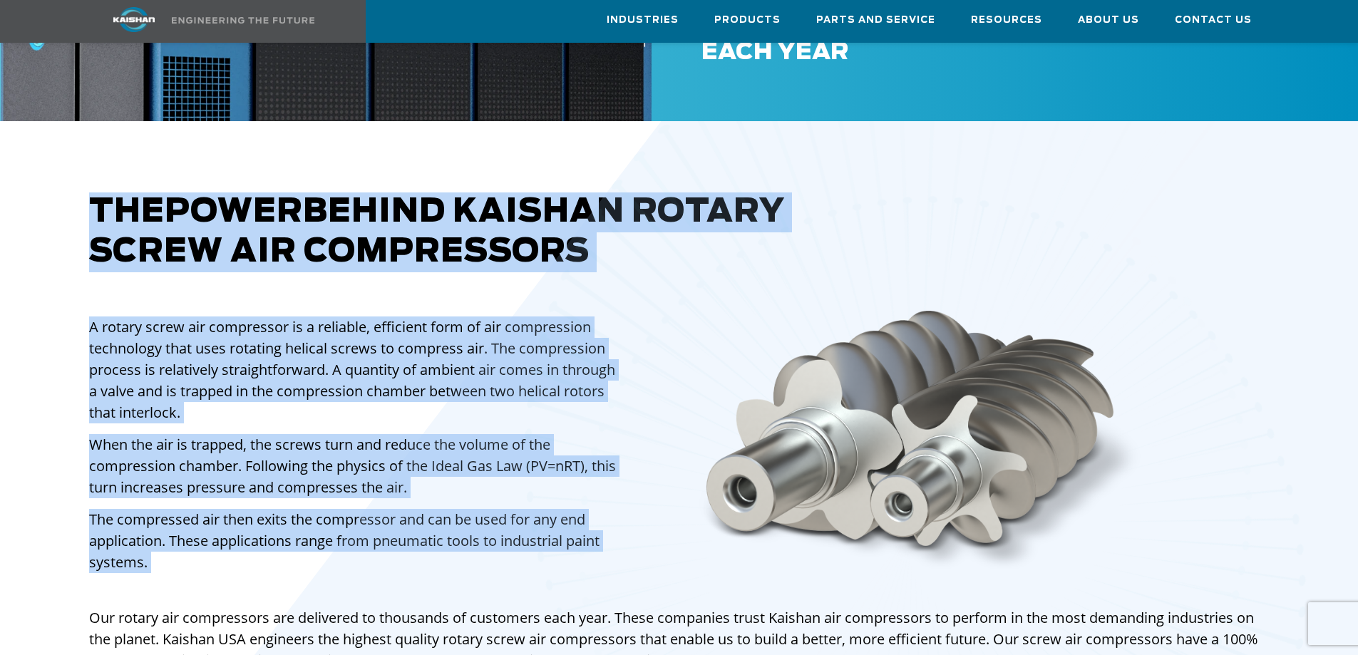
click at [502, 222] on div at bounding box center [978, 454] width 1677 height 1023
drag, startPoint x: 90, startPoint y: 175, endPoint x: 573, endPoint y: 217, distance: 485.4
click at [557, 222] on div "The power behind [PERSON_NAME] rotary screw air compressors A rotary screw air …" at bounding box center [680, 482] width 1198 height 579
click at [588, 217] on img at bounding box center [915, 523] width 1485 height 1559
click at [598, 225] on img at bounding box center [915, 523] width 1485 height 1559
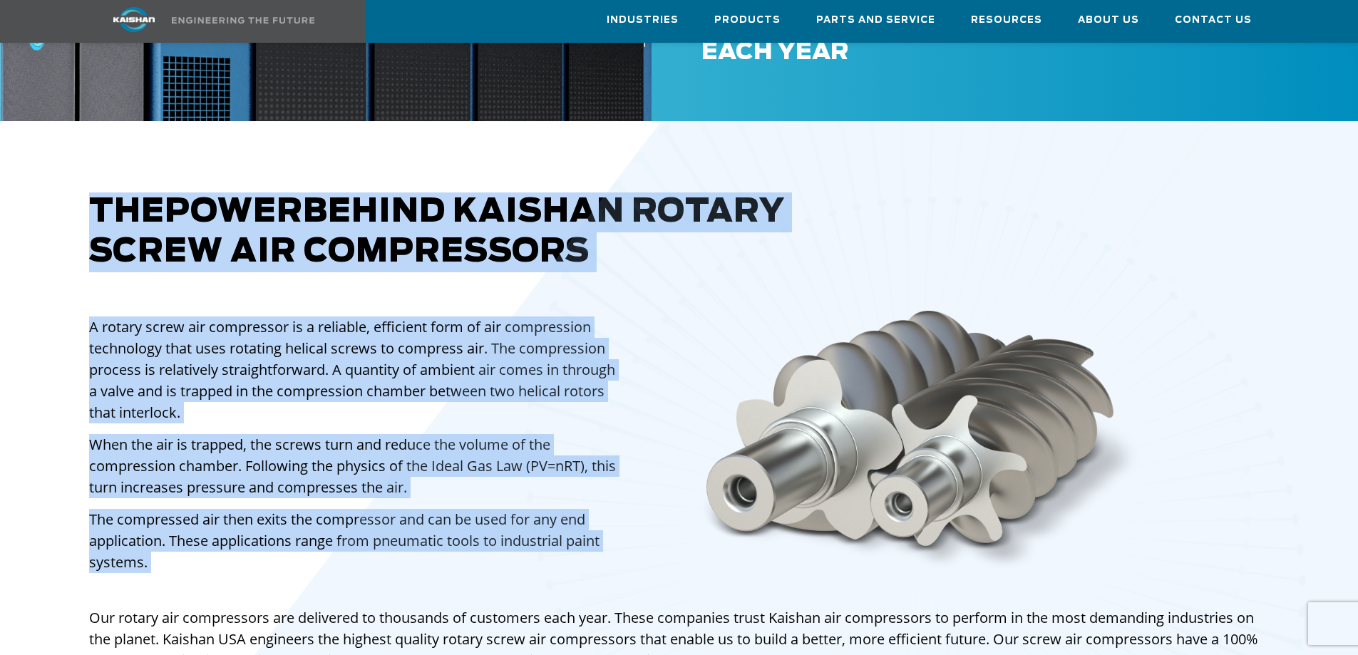
click at [573, 192] on div at bounding box center [978, 454] width 1677 height 1023
drag, startPoint x: 96, startPoint y: 180, endPoint x: 423, endPoint y: 183, distance: 327.3
click at [414, 193] on div "The power behind [PERSON_NAME] rotary screw air compressors A rotary screw air …" at bounding box center [680, 482] width 1198 height 579
click at [430, 180] on div at bounding box center [978, 454] width 1677 height 1023
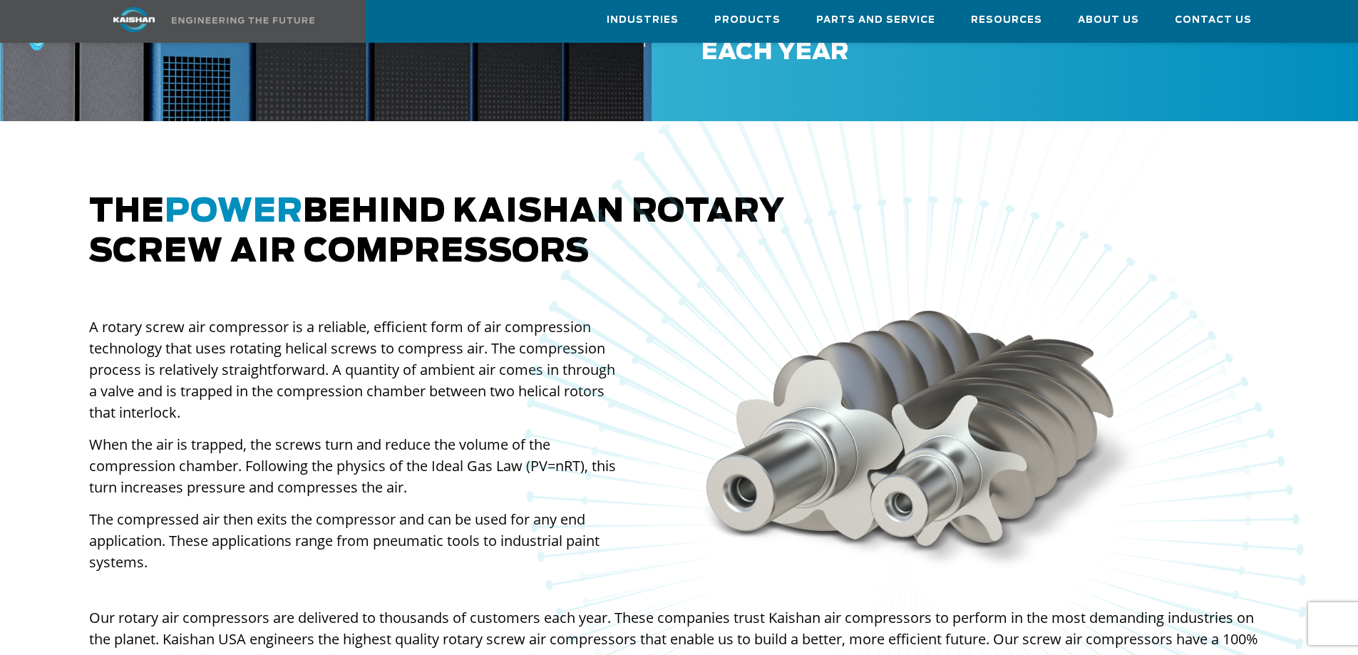
click at [429, 180] on div at bounding box center [978, 454] width 1677 height 1023
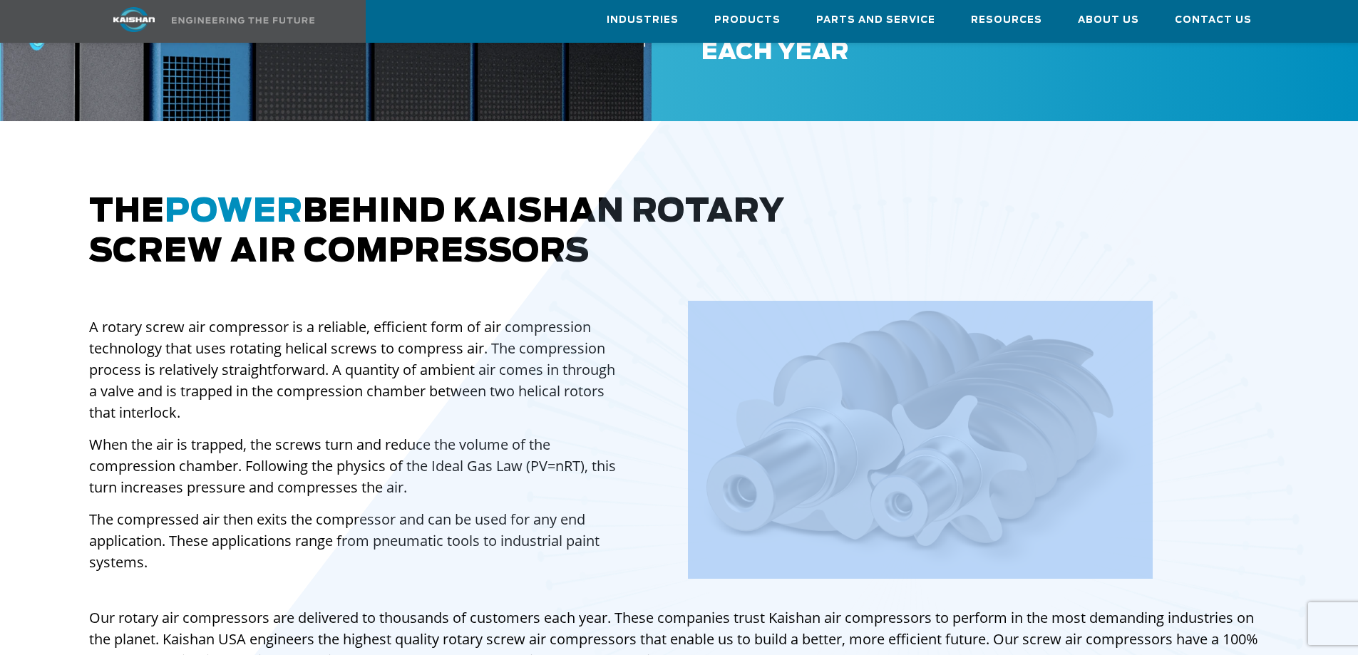
click at [429, 180] on div at bounding box center [978, 454] width 1677 height 1023
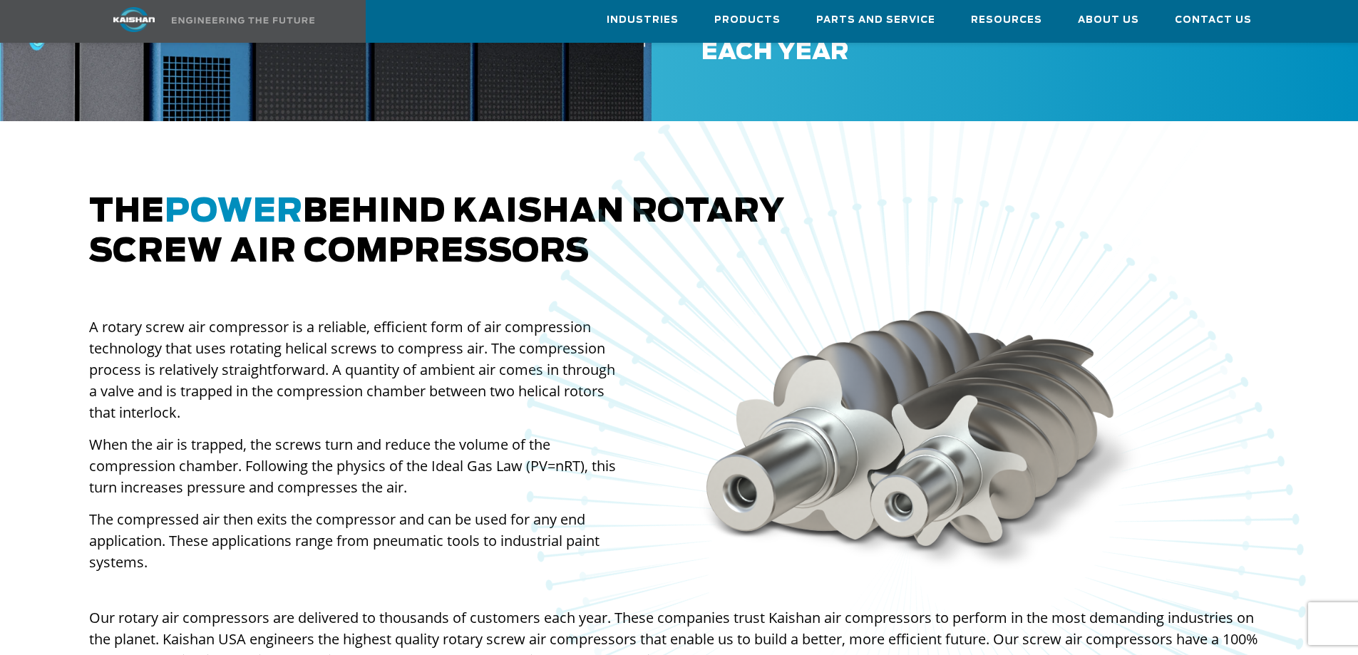
drag, startPoint x: 121, startPoint y: 250, endPoint x: 115, endPoint y: 188, distance: 62.3
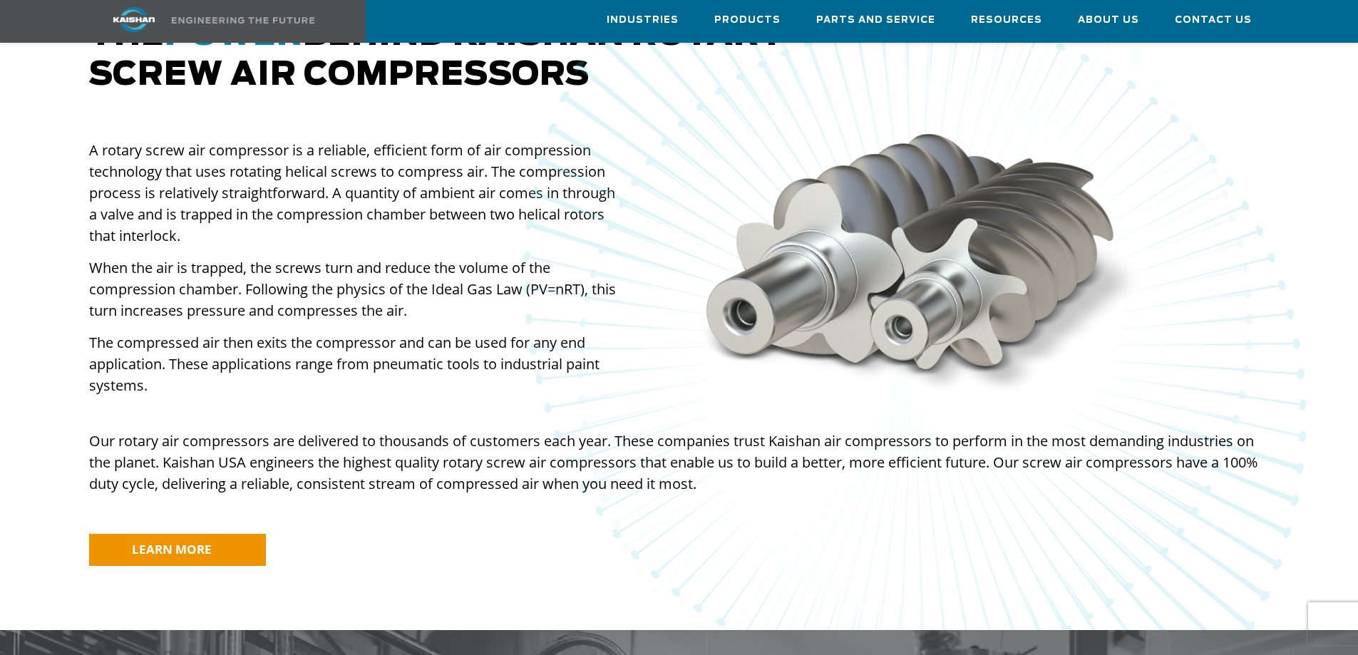
scroll to position [1070, 0]
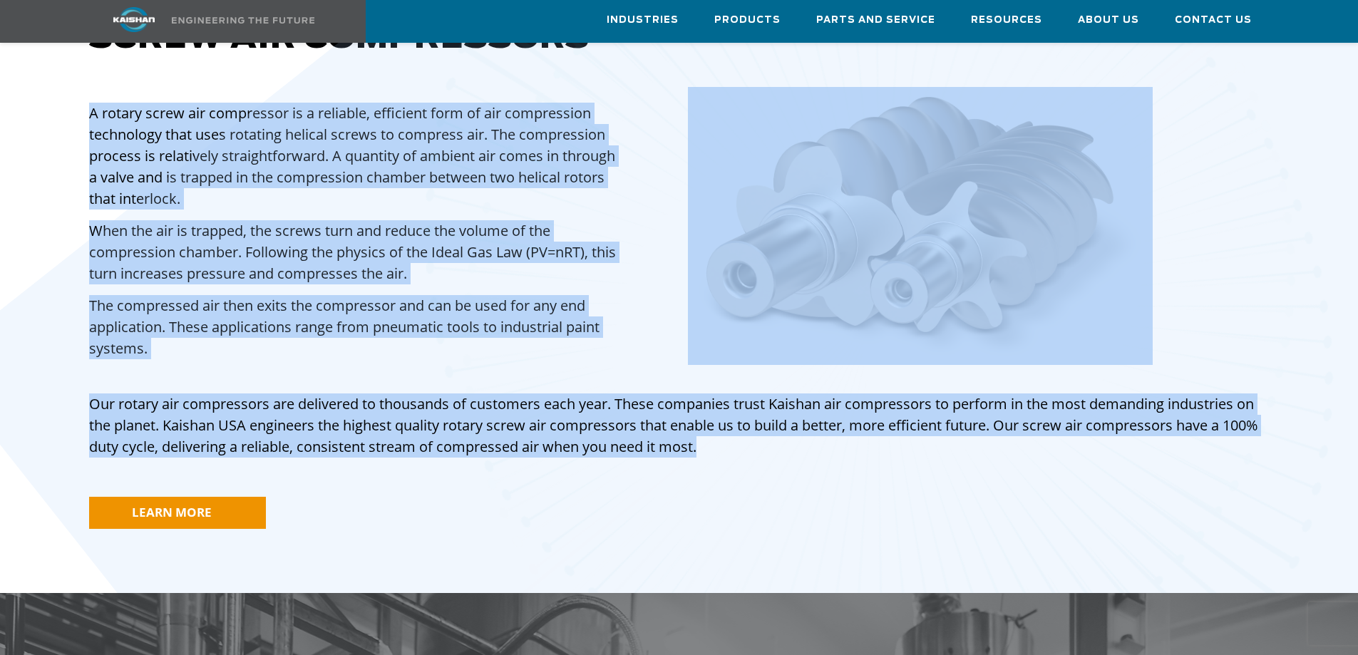
drag, startPoint x: 184, startPoint y: 124, endPoint x: 724, endPoint y: 434, distance: 622.2
click at [724, 434] on div "The power behind [PERSON_NAME] rotary screw air compressors A rotary screw air …" at bounding box center [680, 268] width 1198 height 579
copy div "A rotary screw air compressor is a reliable, efficient form of air compression …"
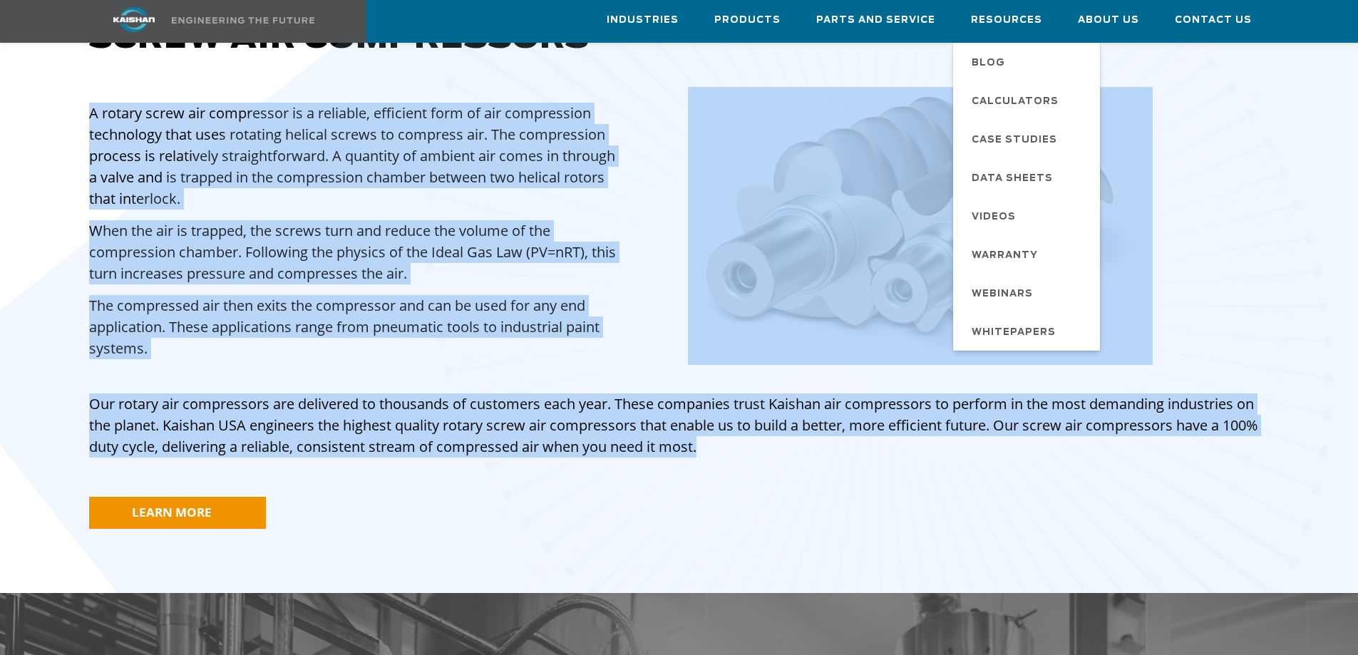
click at [1204, 174] on div at bounding box center [979, 226] width 582 height 278
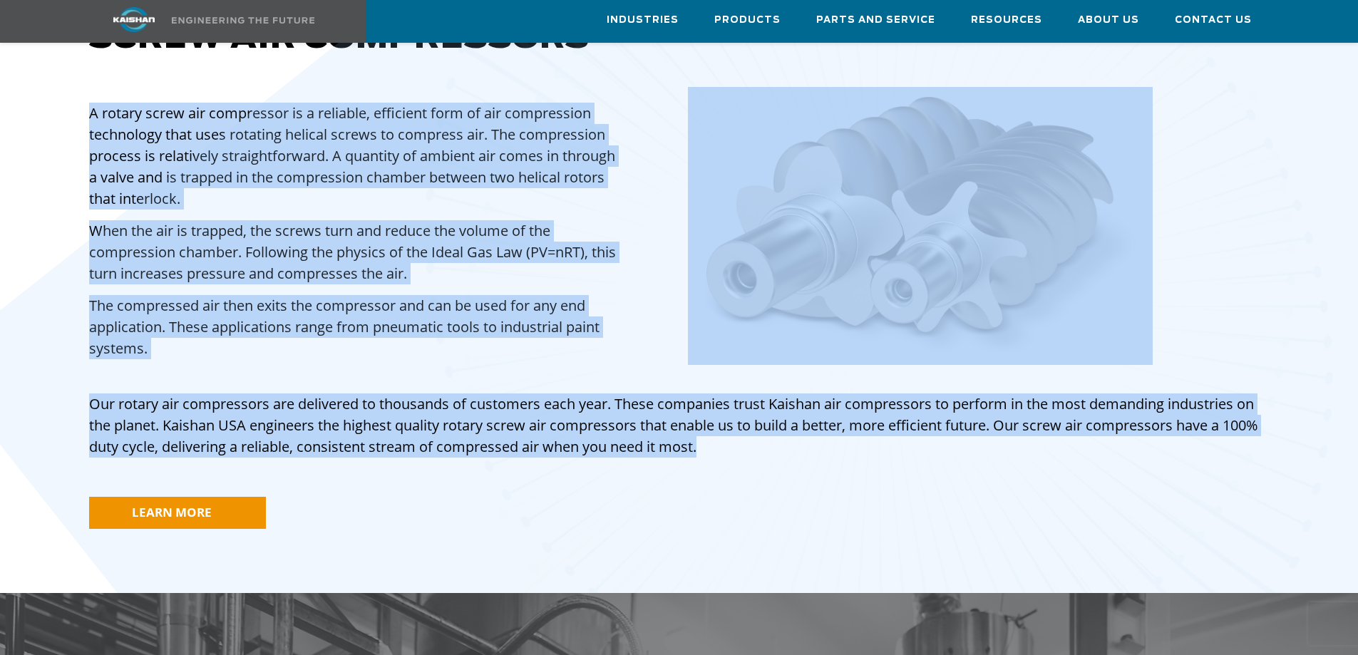
click at [1202, 170] on div at bounding box center [979, 226] width 582 height 278
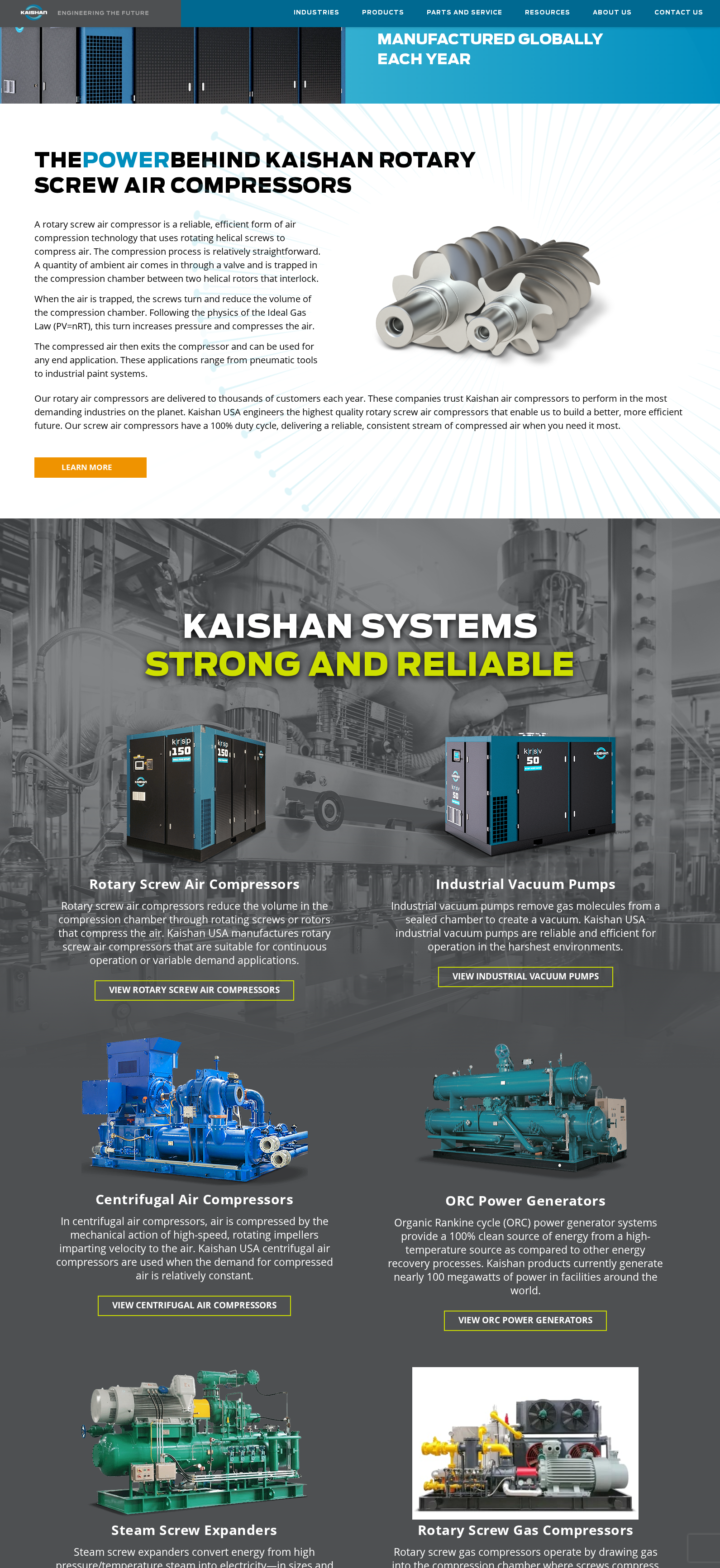
scroll to position [497, 0]
